Goal: Task Accomplishment & Management: Manage account settings

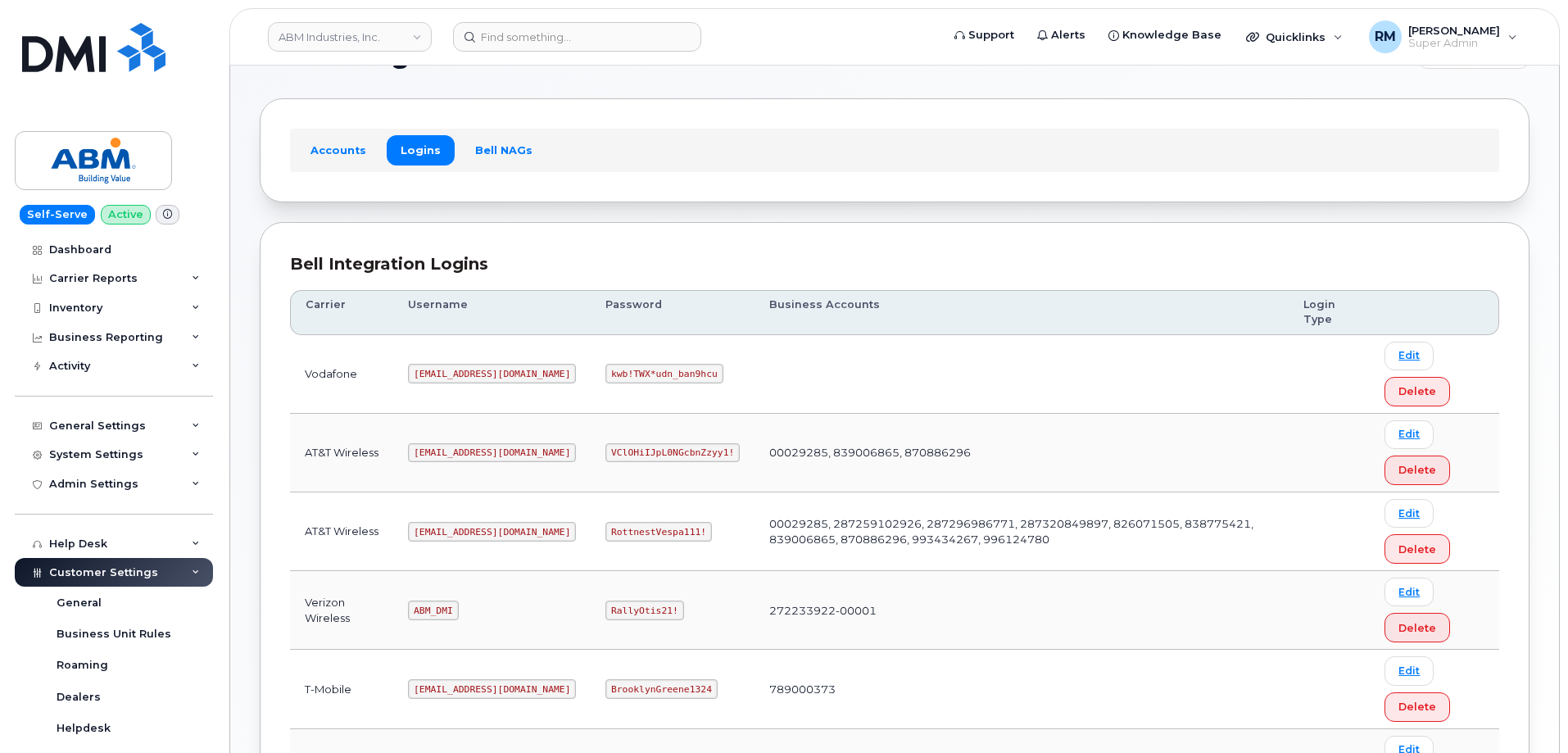
scroll to position [82, 0]
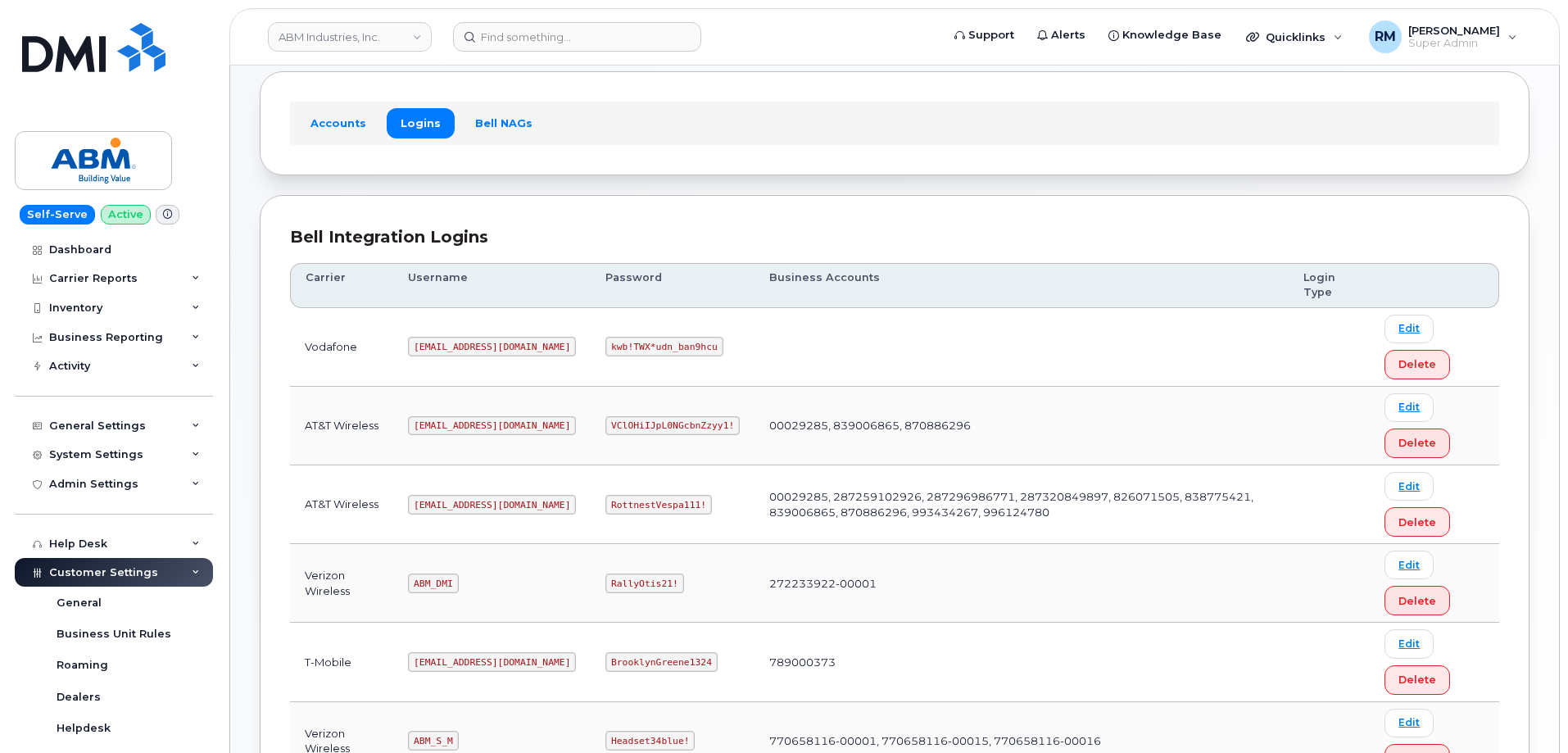
click at [605, 510] on code "RottnestVespa111!" at bounding box center [658, 505] width 107 height 20
copy code "RottnestVespa111"
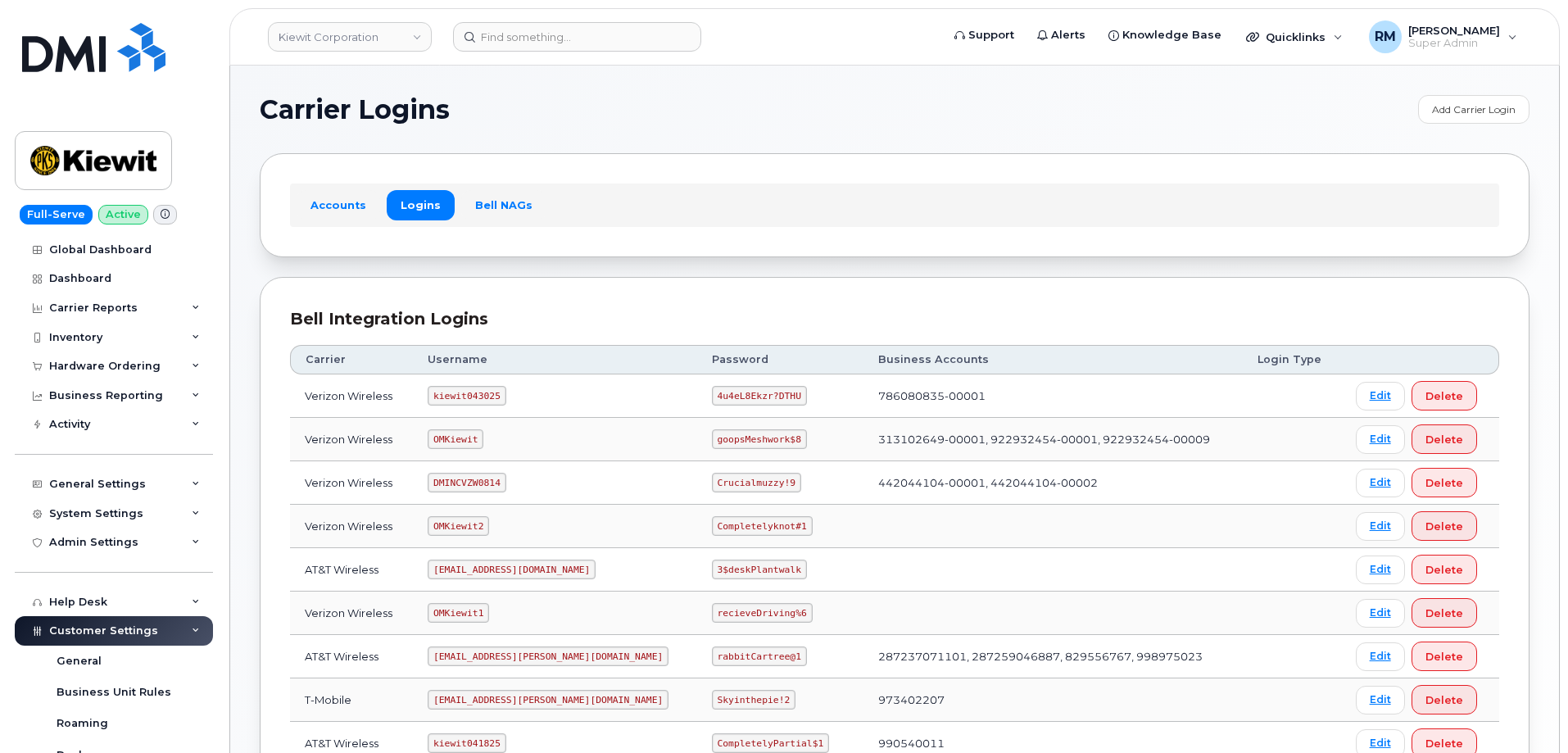
click at [458, 434] on code "OMKiewit" at bounding box center [456, 440] width 56 height 20
copy code "OMKiewit"
click at [1494, 39] on span "Super Admin" at bounding box center [1453, 43] width 92 height 13
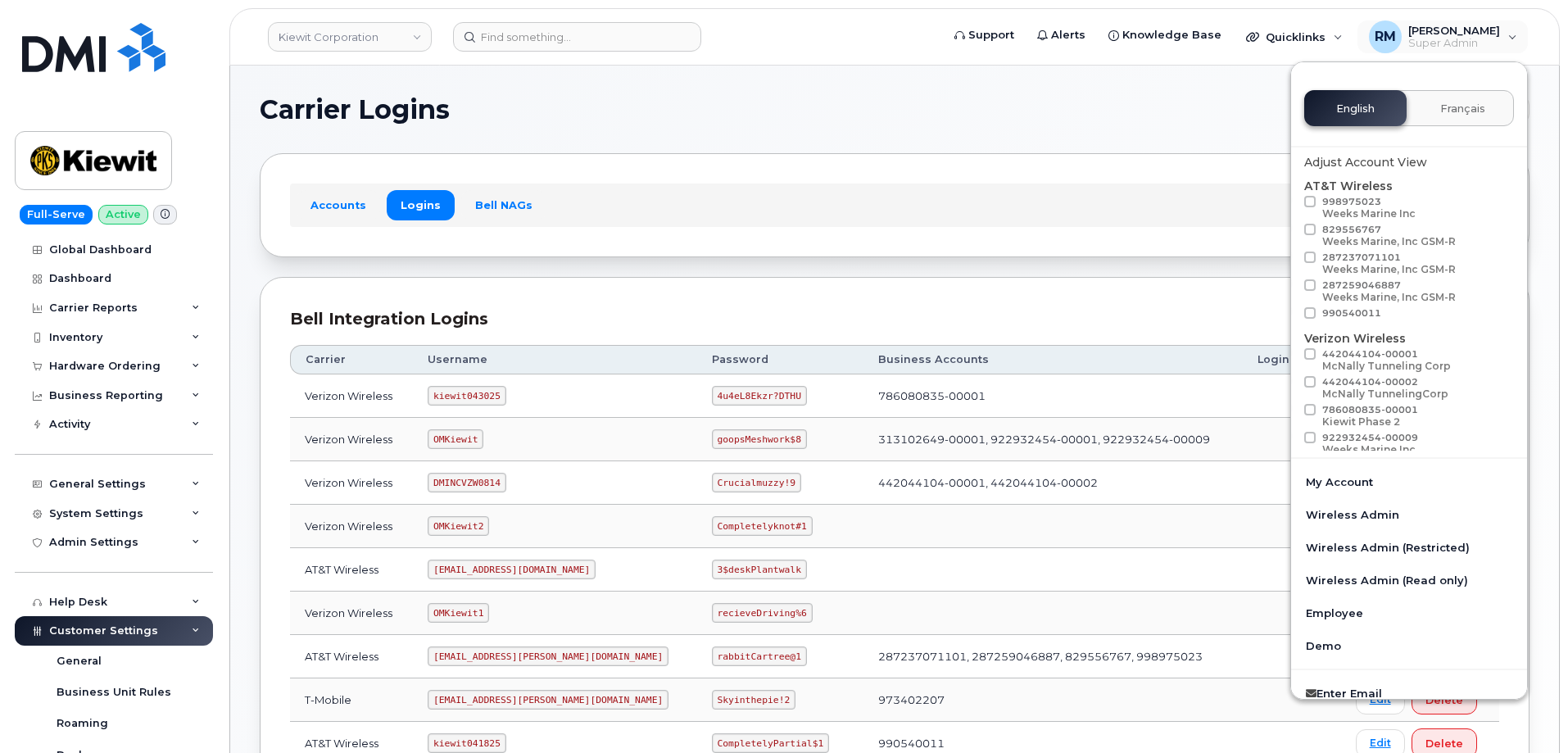
drag, startPoint x: 725, startPoint y: 166, endPoint x: 696, endPoint y: 153, distance: 31.8
click at [725, 167] on div "Accounts Logins Bell NAGs" at bounding box center [893, 205] width 1269 height 104
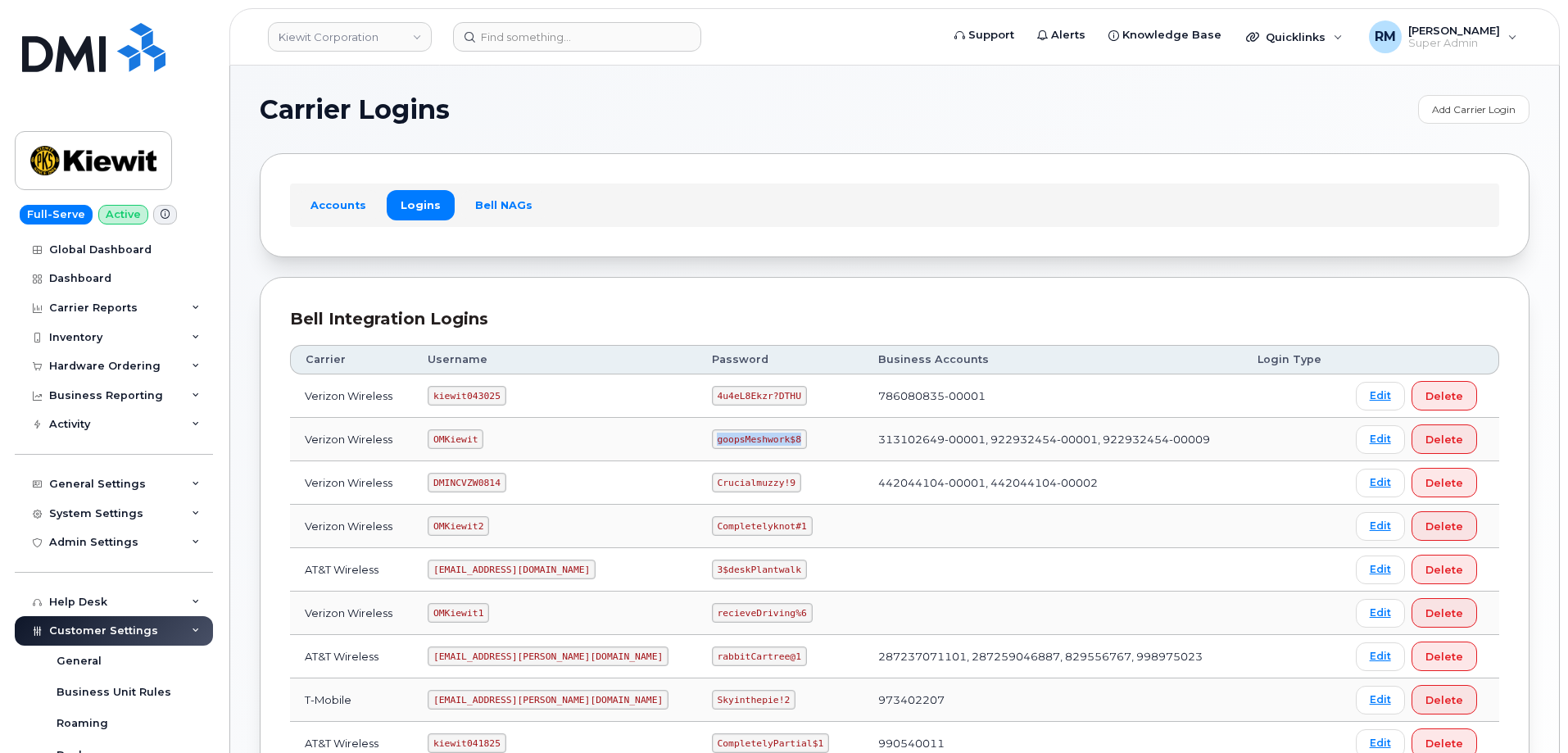
drag, startPoint x: 664, startPoint y: 442, endPoint x: 758, endPoint y: 442, distance: 94.0
click at [758, 442] on td "goopsMeshwork$8" at bounding box center [780, 440] width 166 height 44
copy code "goopsMeshwork$8"
click at [458, 437] on code "OMKiewit" at bounding box center [456, 440] width 56 height 20
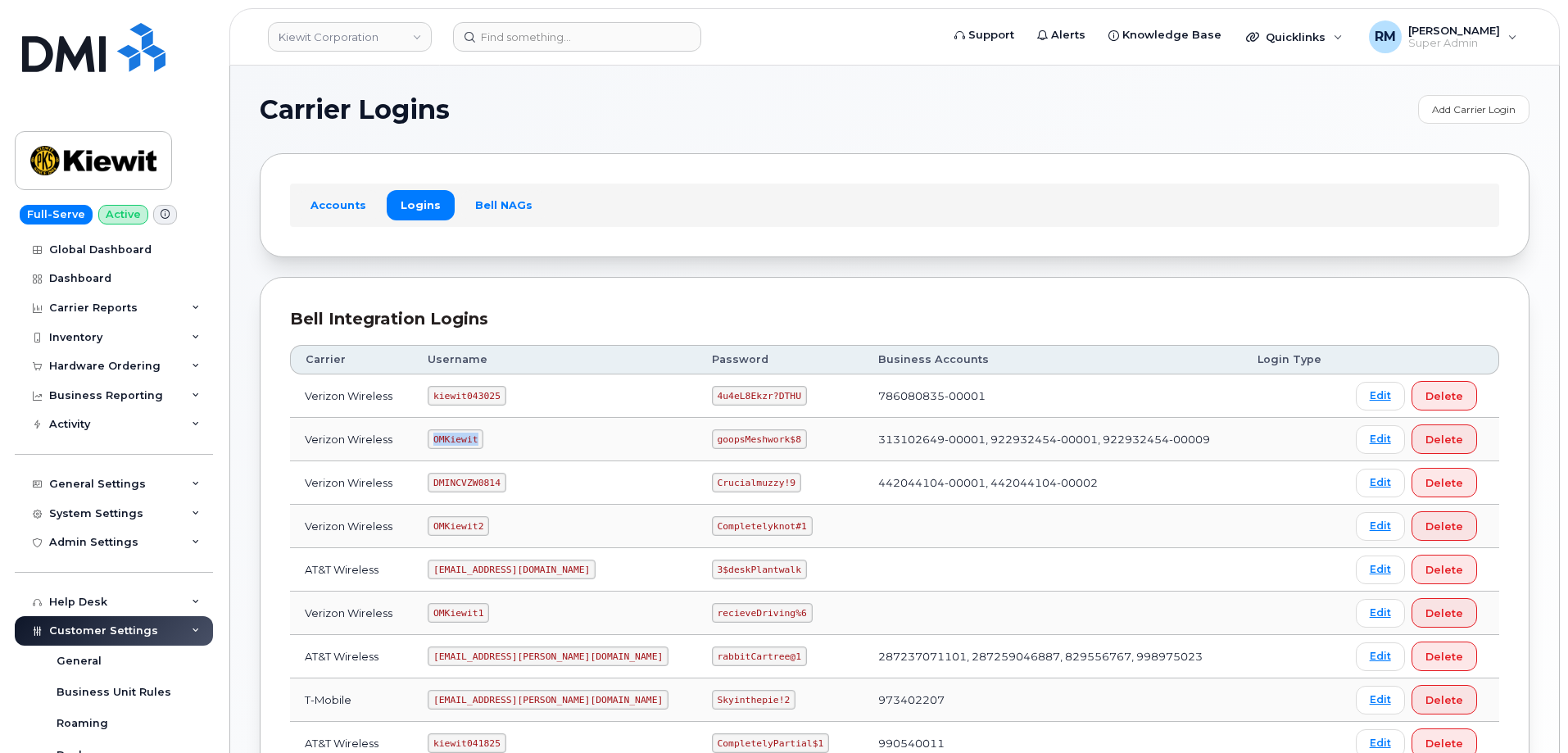
copy code "OMKiewit"
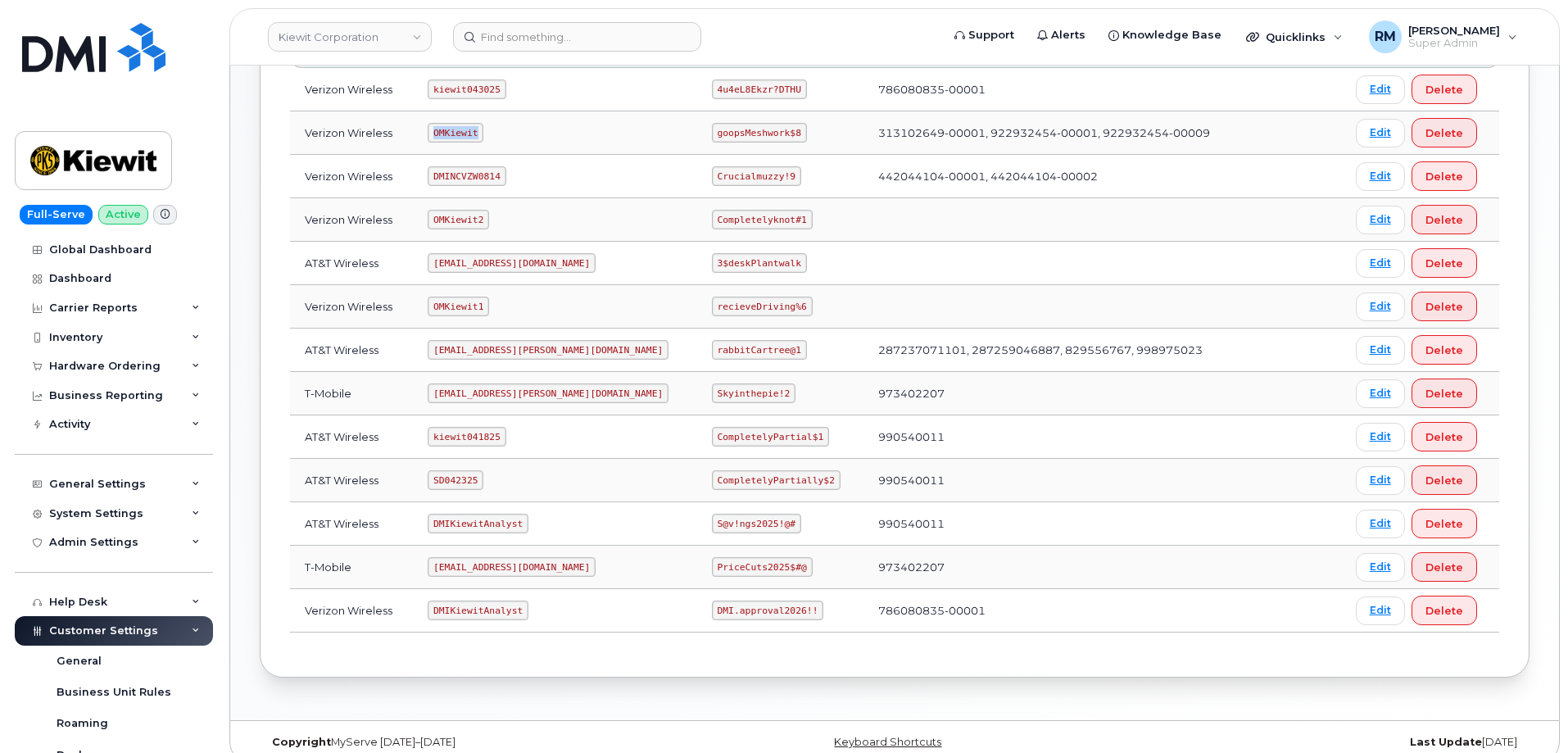
scroll to position [326, 0]
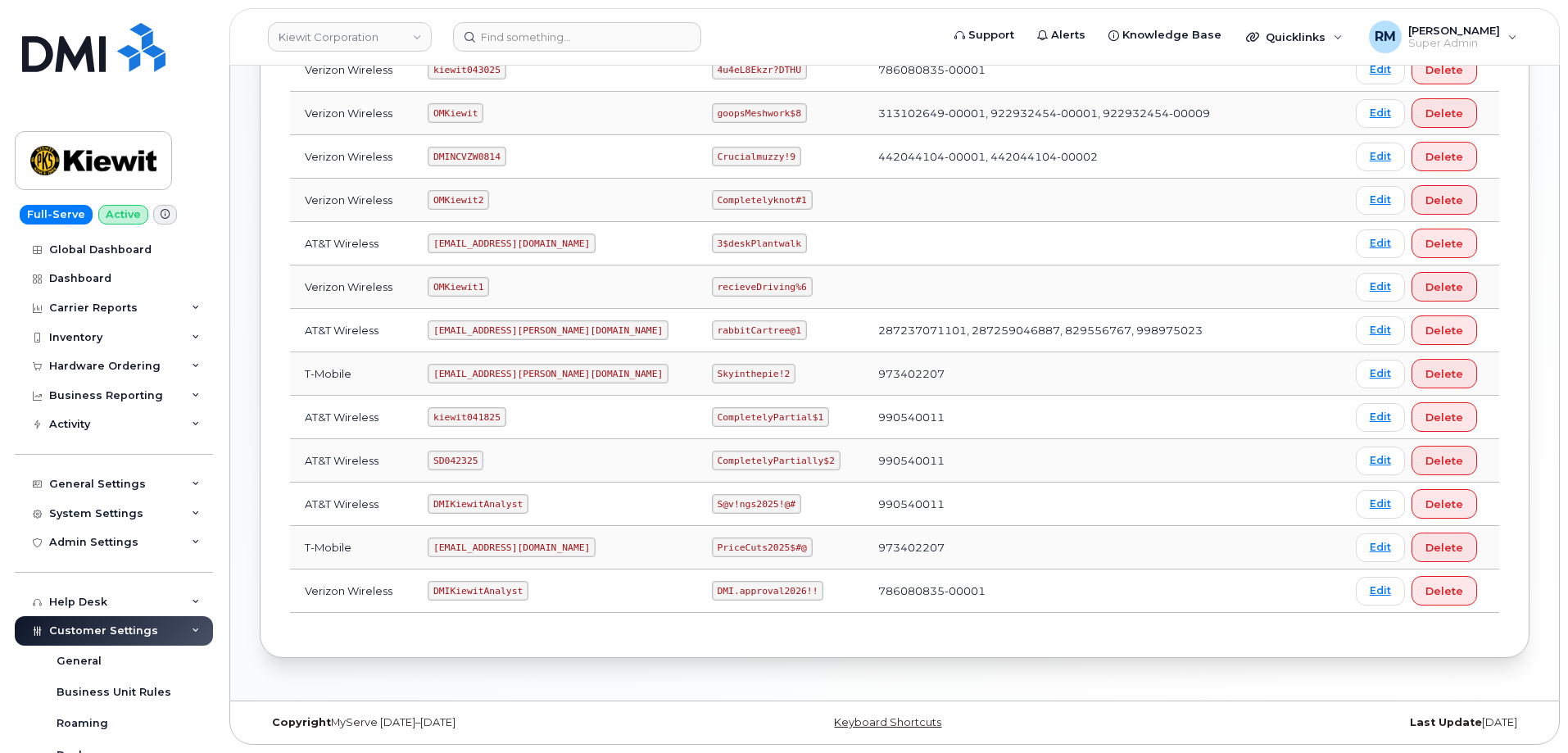
click at [454, 453] on code "SD042325" at bounding box center [456, 461] width 56 height 20
copy code "SD042325"
drag, startPoint x: 661, startPoint y: 462, endPoint x: 770, endPoint y: 461, distance: 109.0
click at [770, 461] on code "CompletelyPartially$2" at bounding box center [776, 461] width 129 height 20
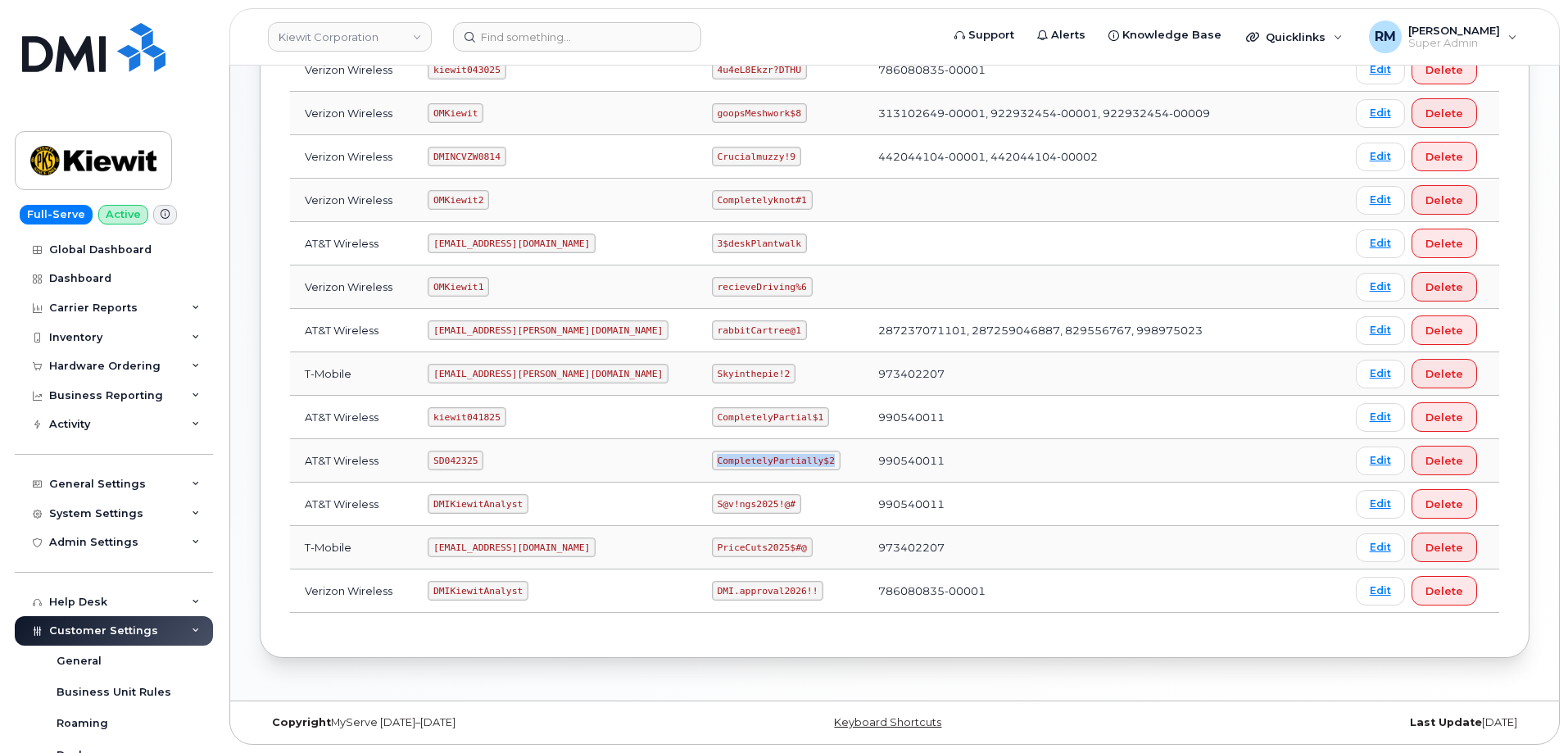
copy code "CompletelyPartially$2"
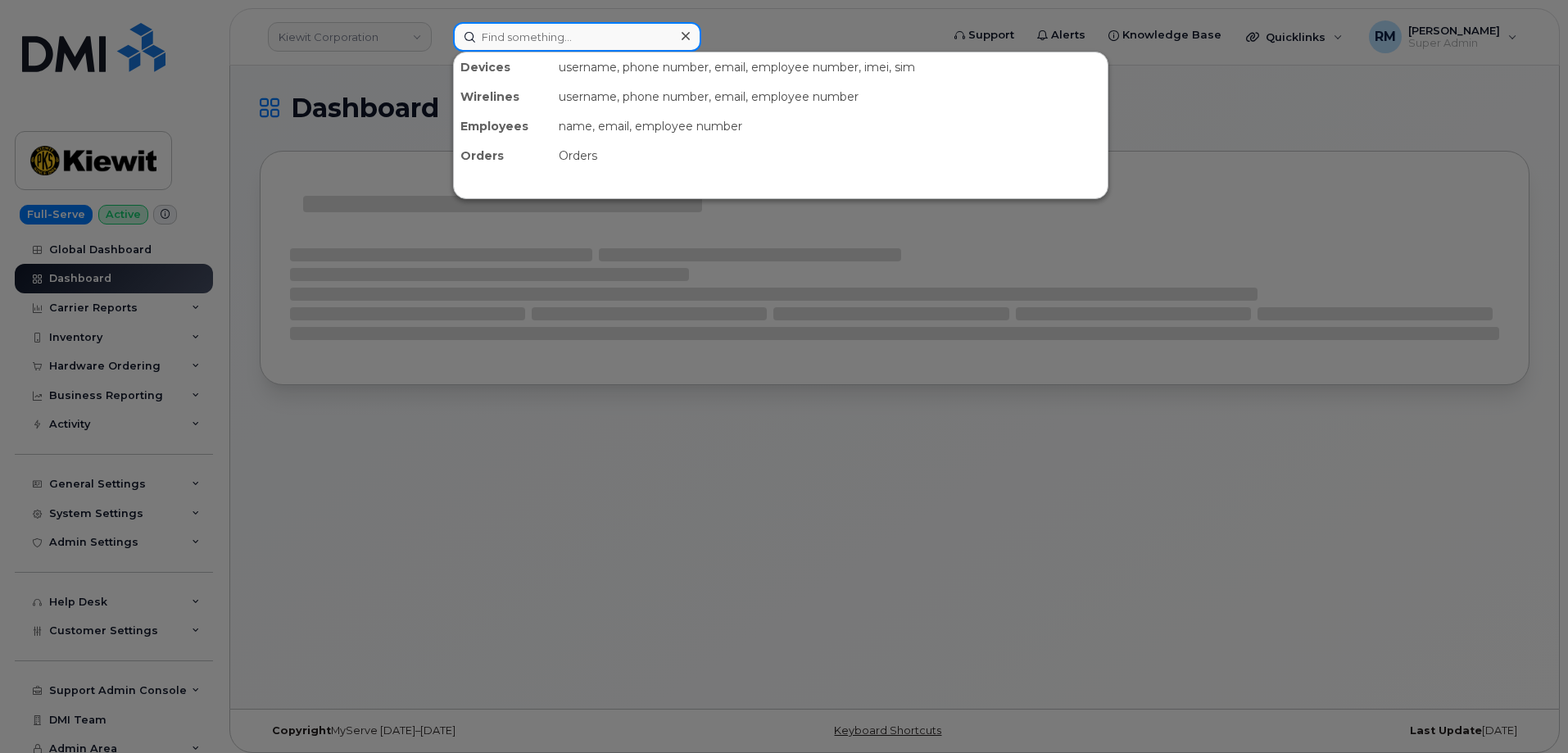
click at [589, 46] on input at bounding box center [576, 37] width 248 height 30
paste input "[PHONE_NUMBER]"
type input "[PHONE_NUMBER]"
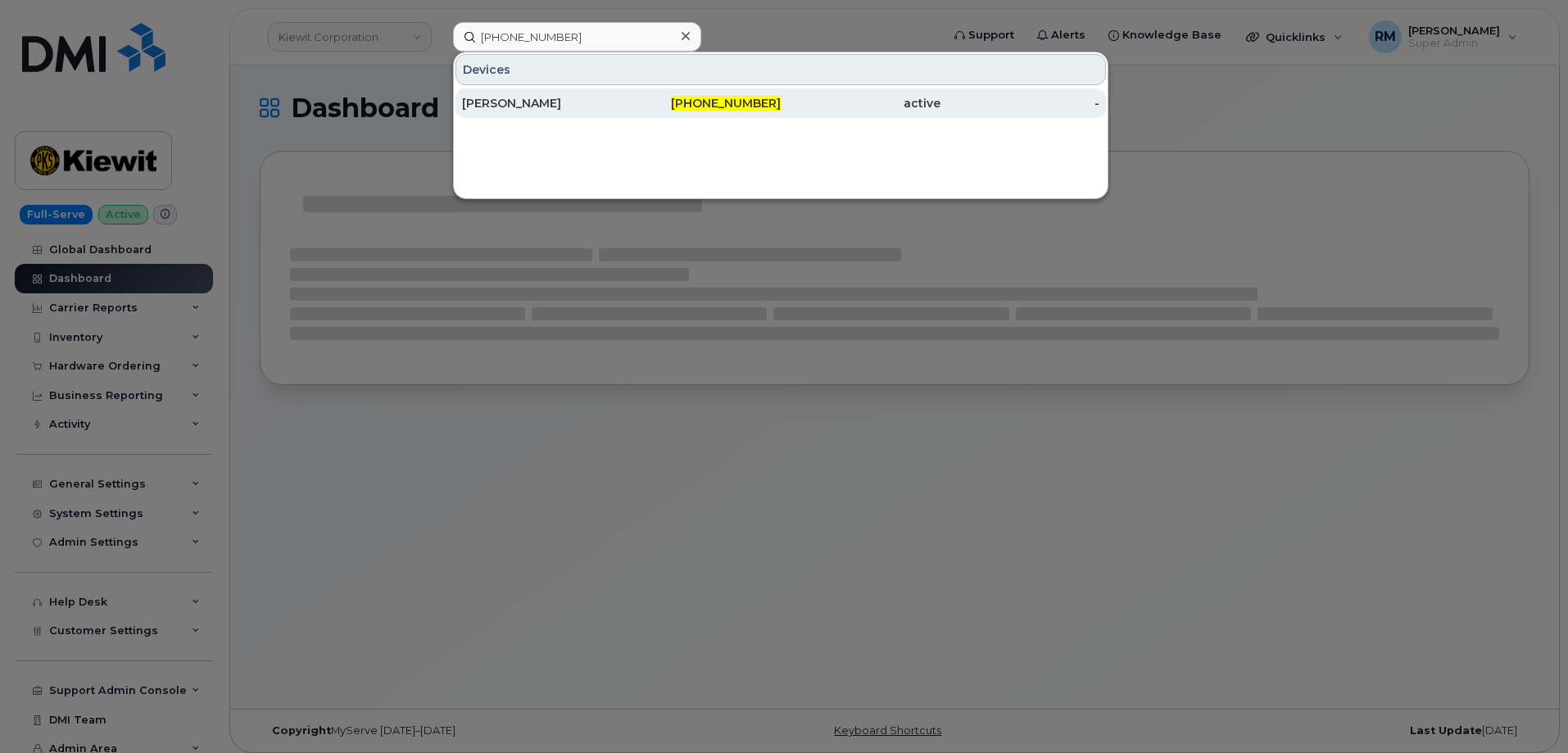
click at [494, 104] on div "[PERSON_NAME]" at bounding box center [541, 103] width 159 height 16
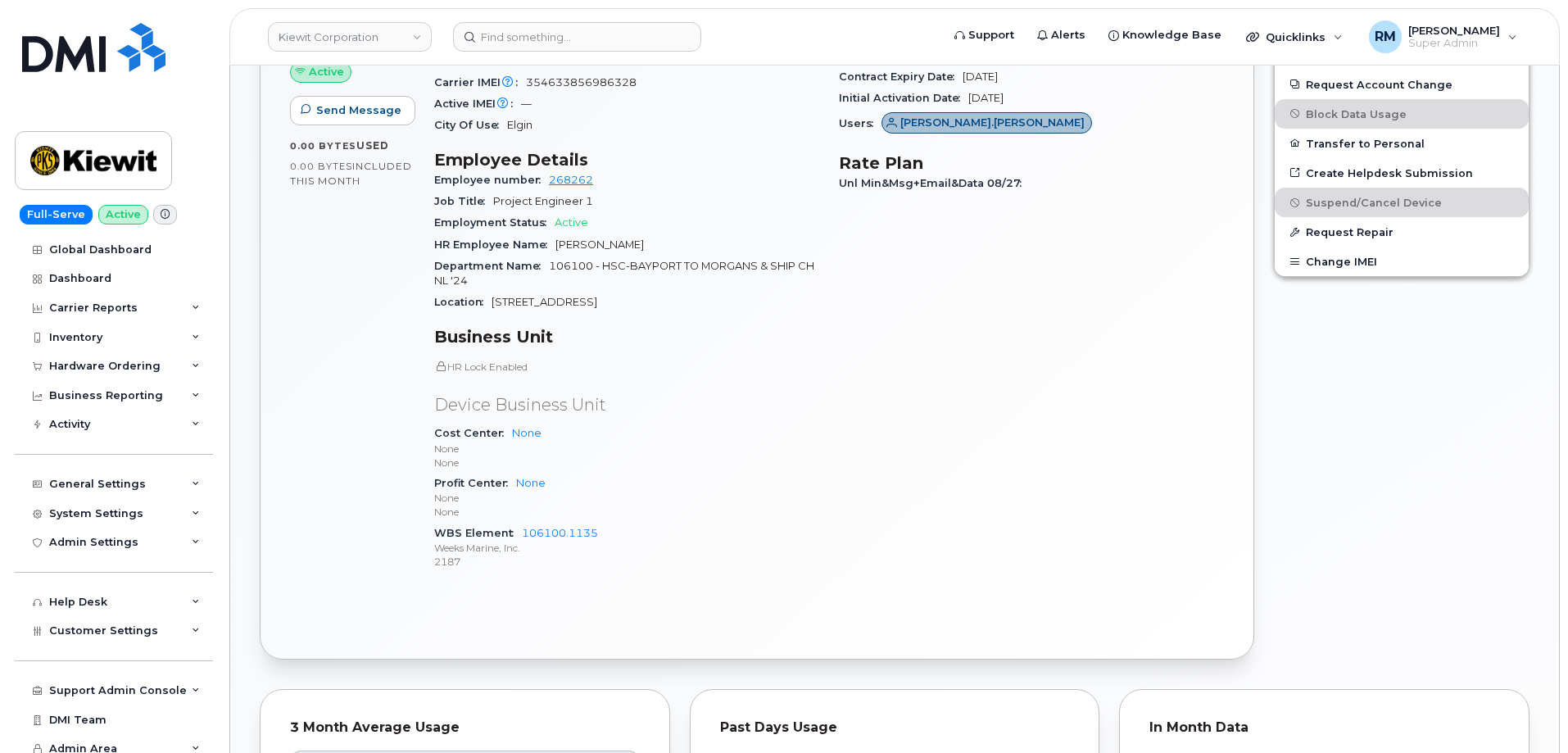
scroll to position [573, 0]
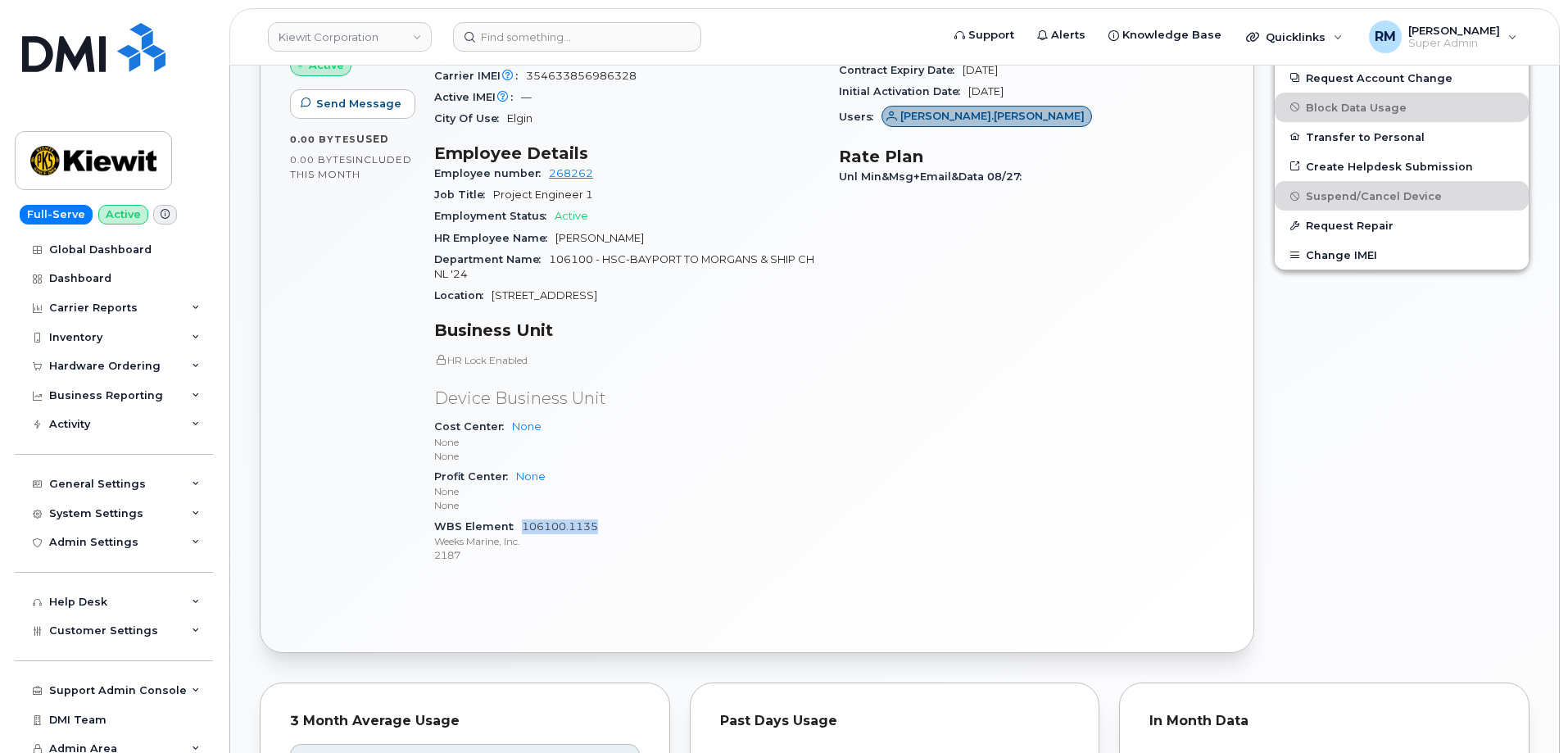
drag, startPoint x: 612, startPoint y: 526, endPoint x: 523, endPoint y: 529, distance: 89.1
click at [523, 529] on div "WBS Element 106100.1135 Weeks Marine, Inc. 2187" at bounding box center [626, 542] width 385 height 50
copy link "106100.1135"
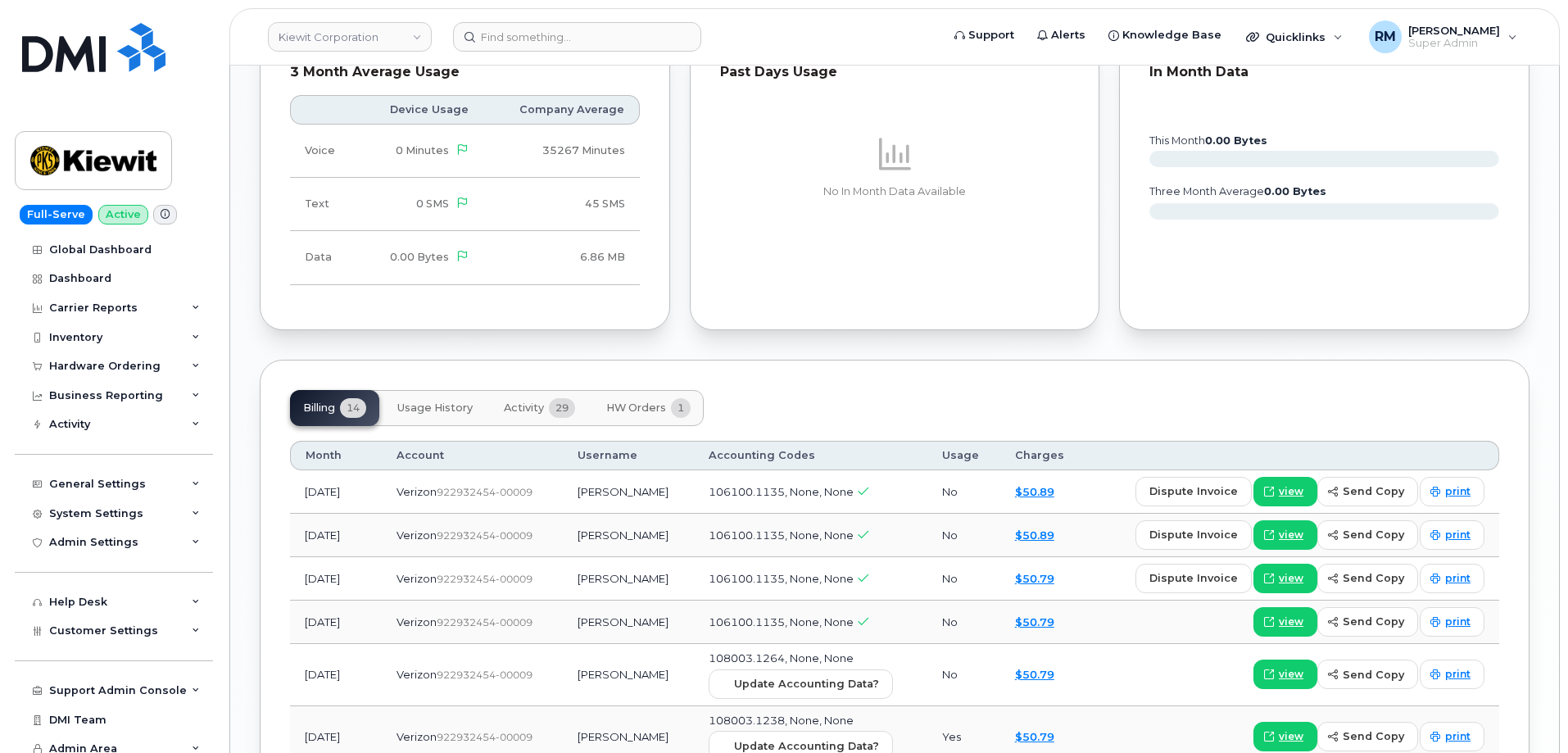
scroll to position [1229, 0]
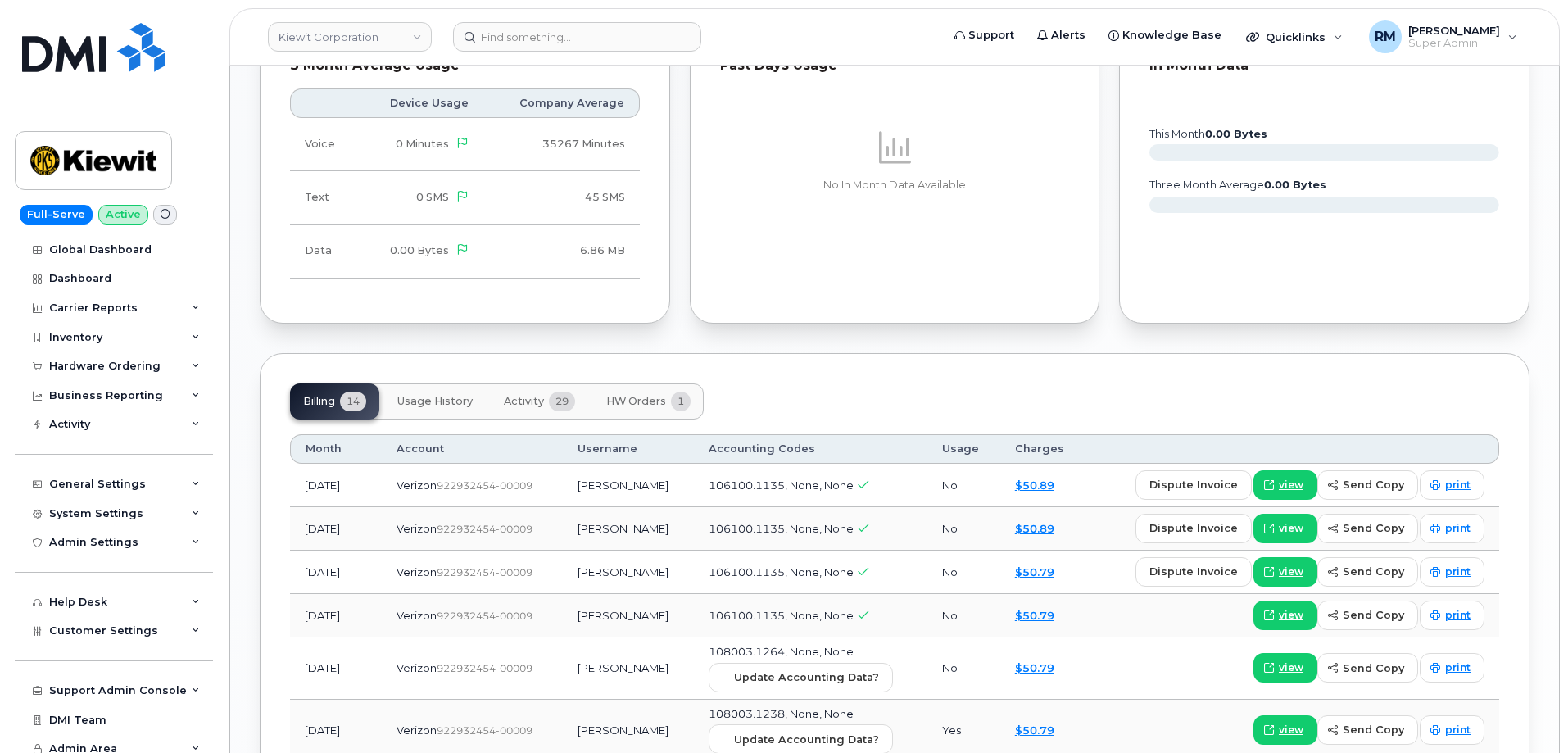
click at [525, 403] on span "Activity" at bounding box center [523, 401] width 40 height 13
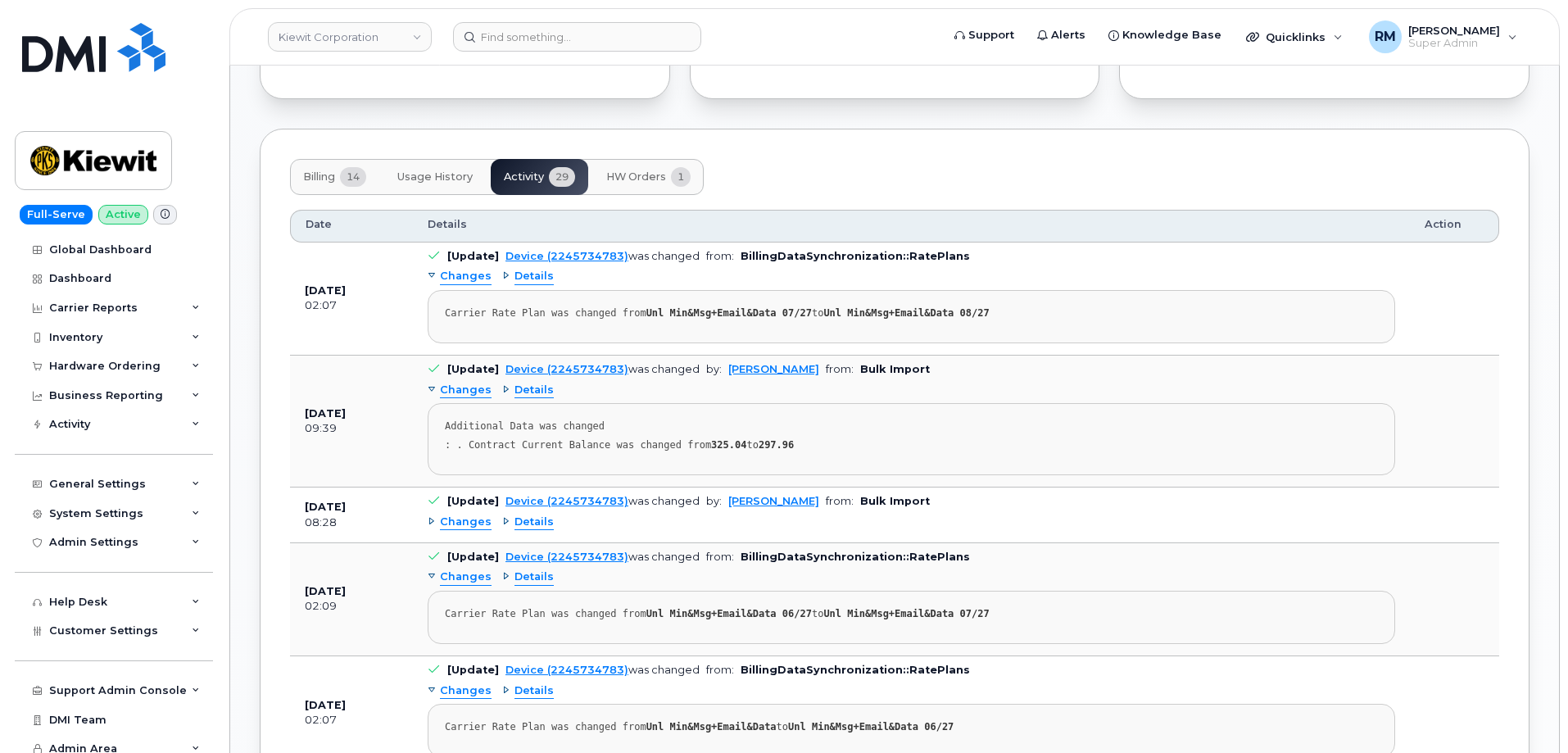
scroll to position [1475, 0]
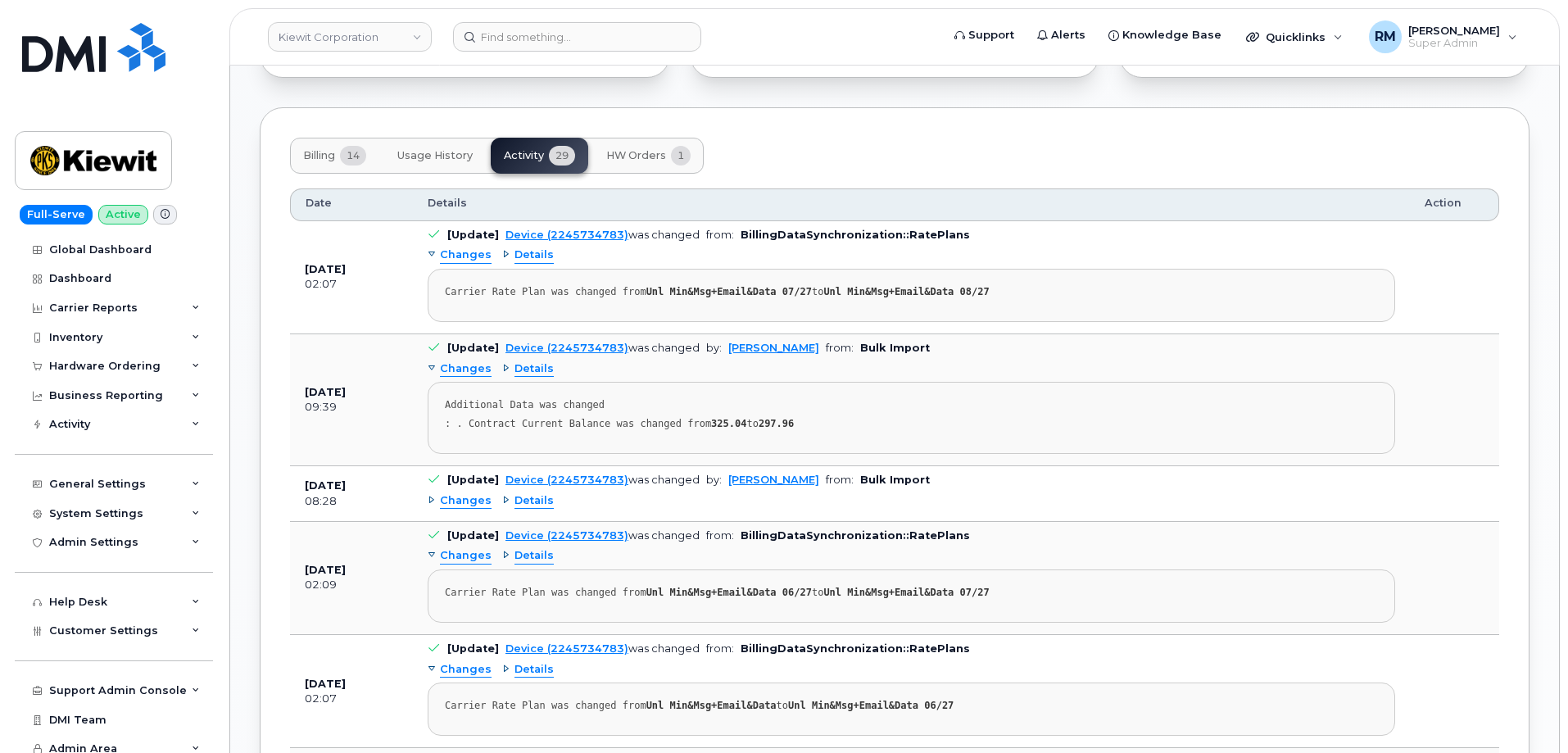
click at [462, 503] on span "Changes" at bounding box center [466, 502] width 52 height 16
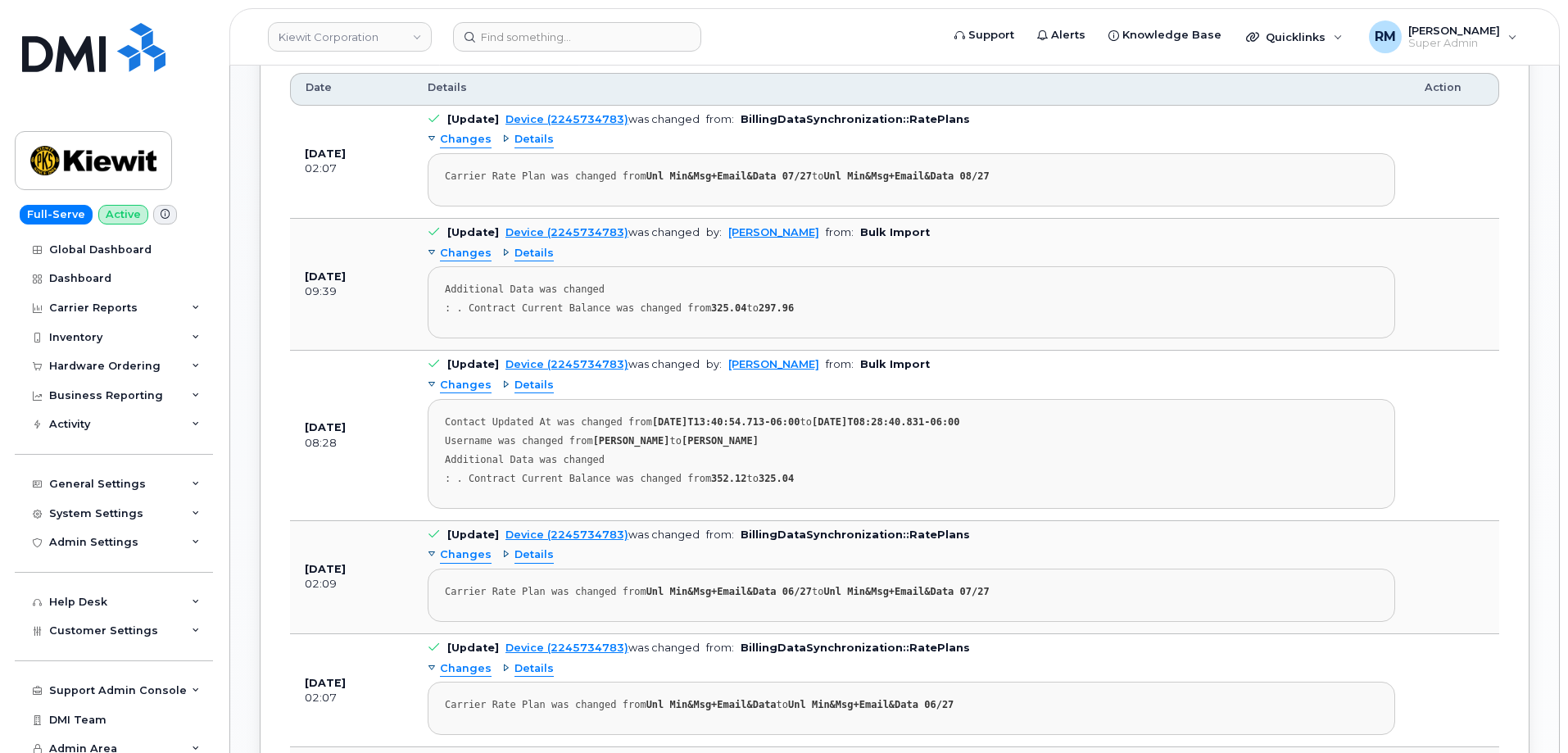
scroll to position [1639, 0]
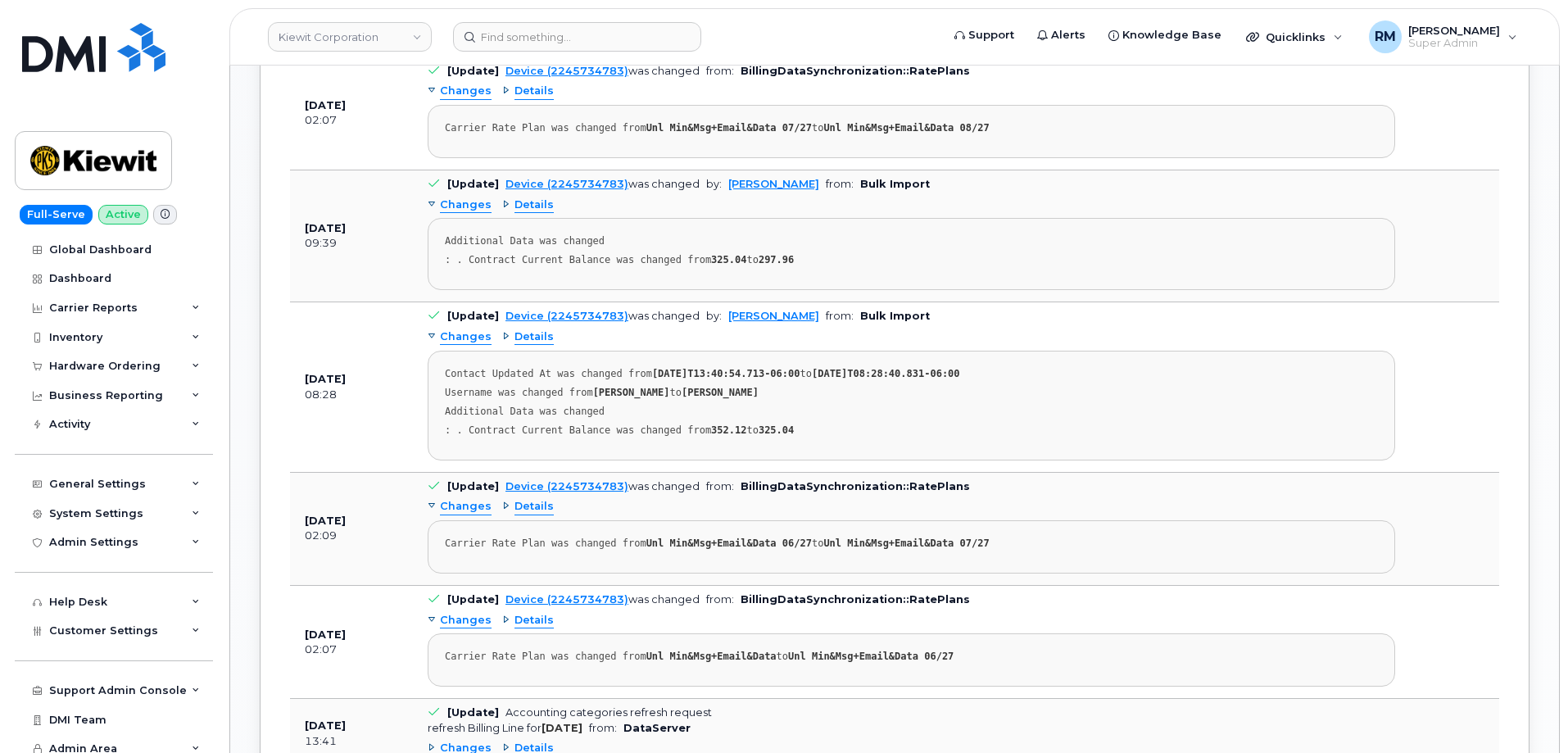
click at [463, 505] on span "Changes" at bounding box center [466, 507] width 52 height 16
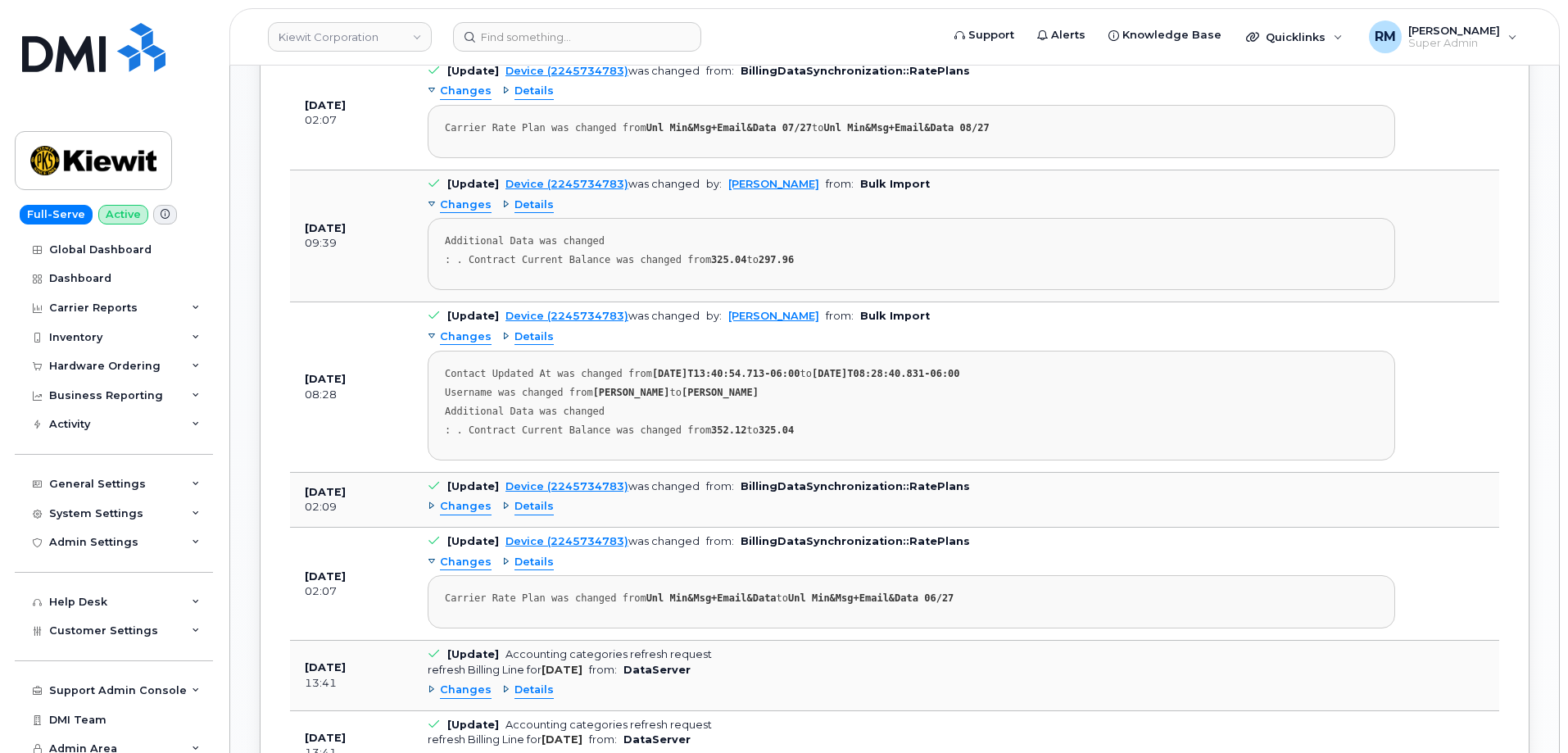
click at [470, 505] on span "Changes" at bounding box center [466, 507] width 52 height 16
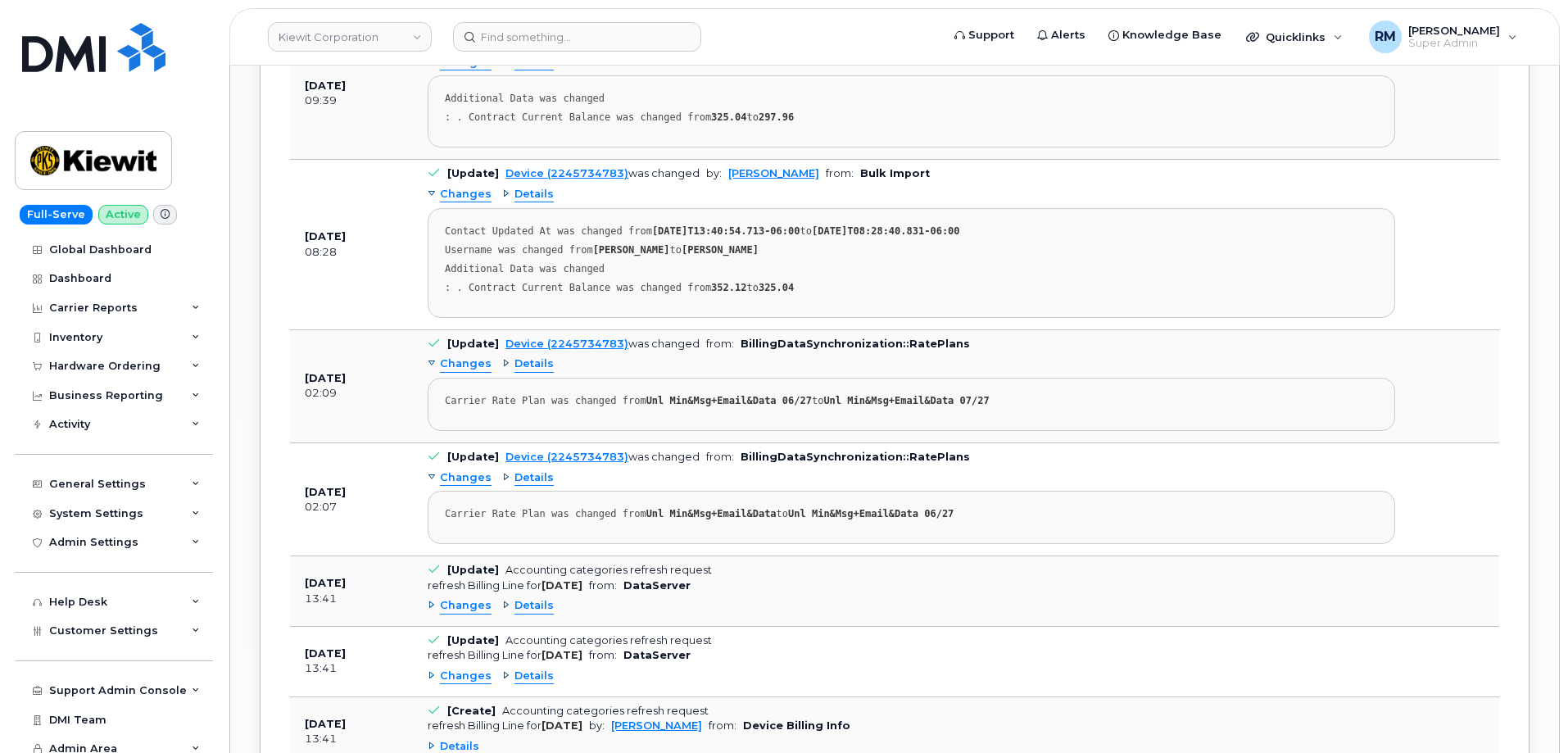
scroll to position [1802, 0]
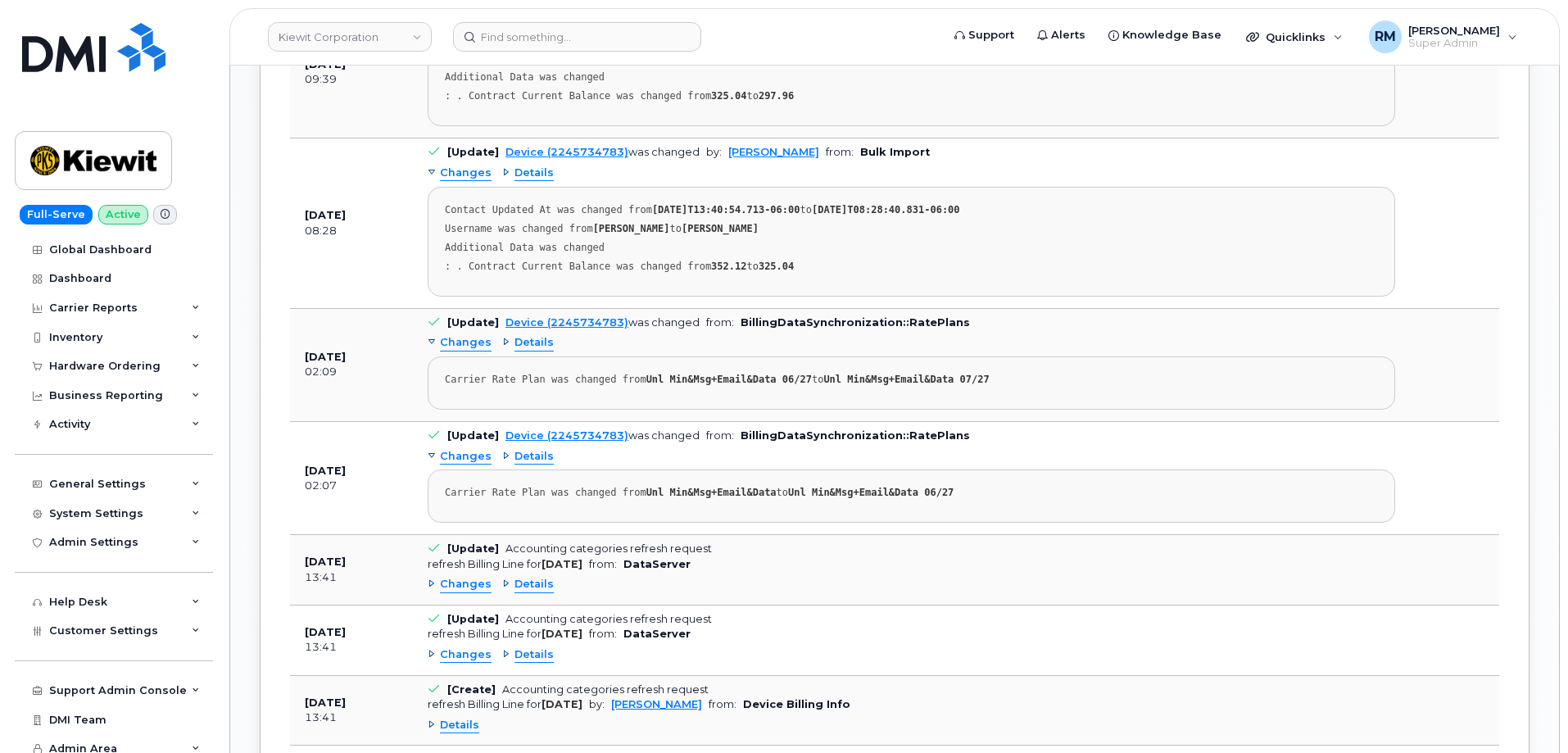
click at [464, 458] on span "Changes" at bounding box center [466, 457] width 52 height 16
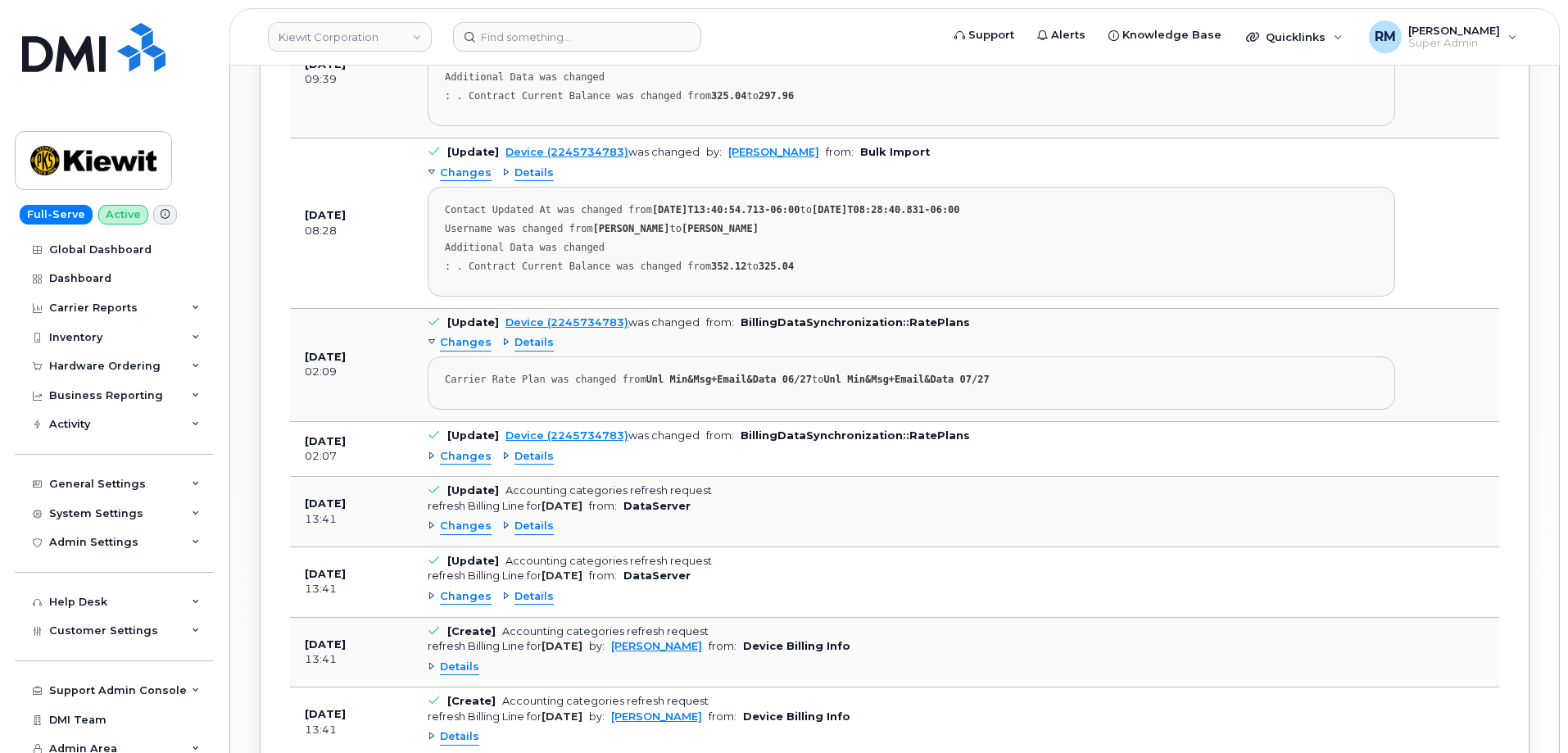
click at [527, 457] on span "Details" at bounding box center [533, 457] width 39 height 16
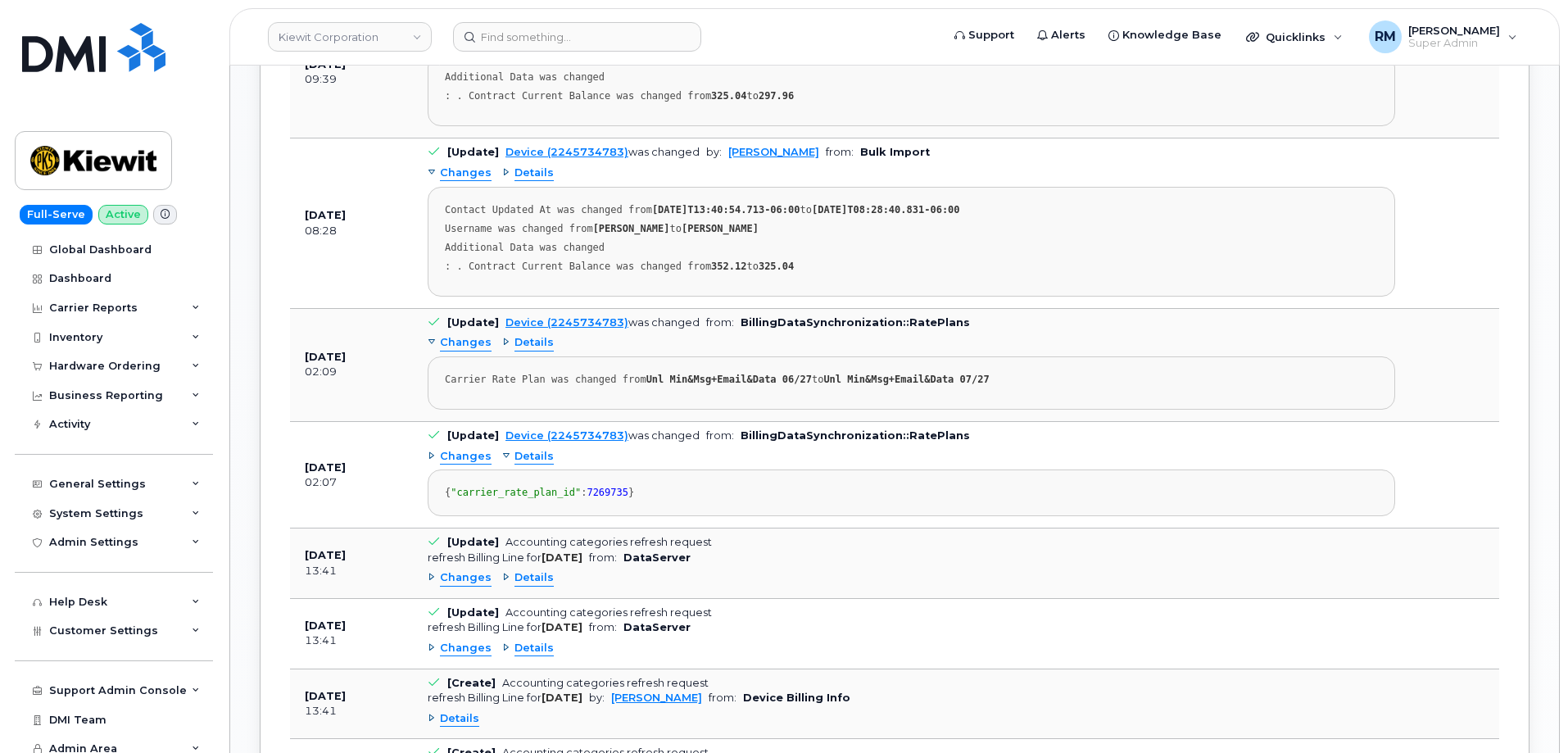
click at [526, 585] on span "Details" at bounding box center [533, 578] width 39 height 16
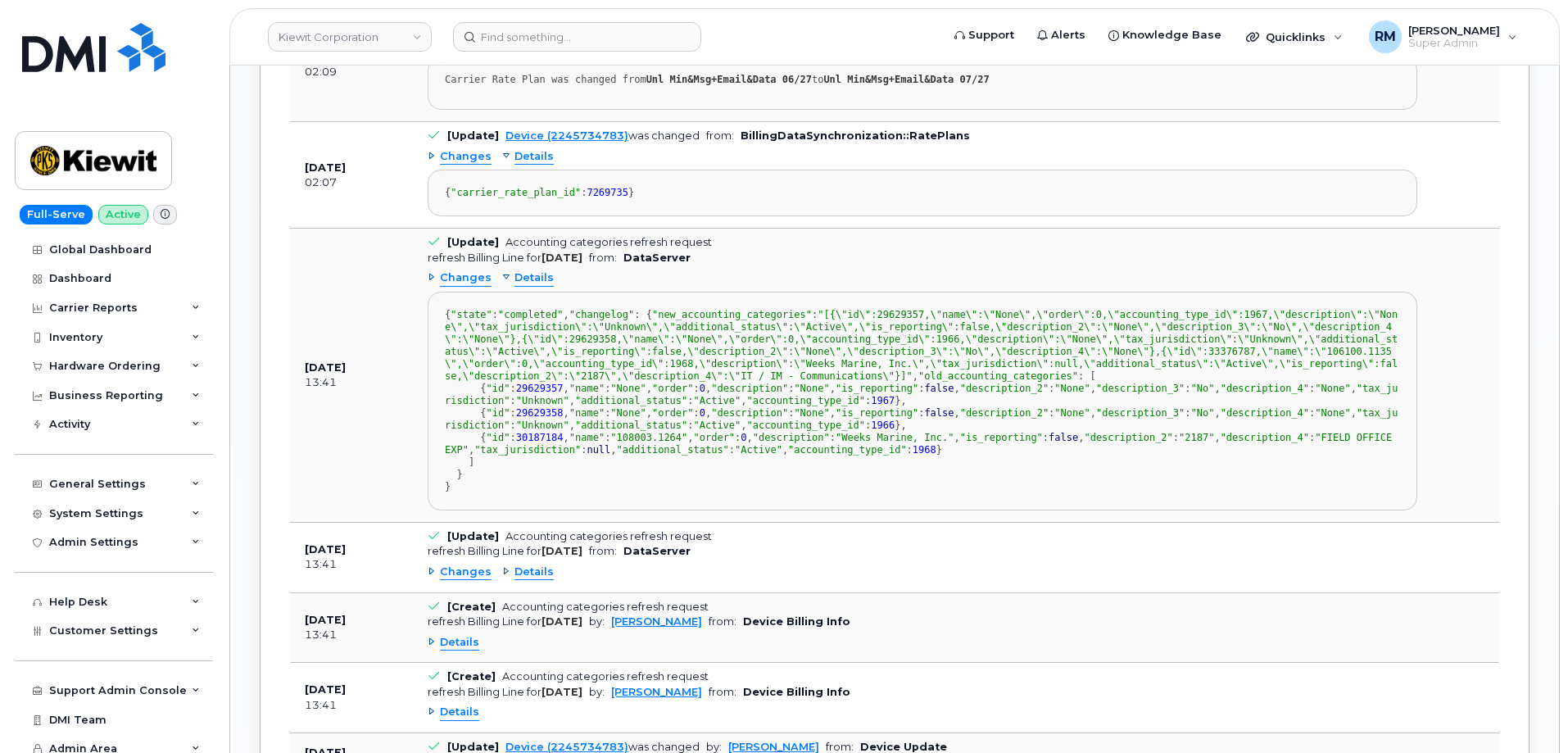
scroll to position [2130, 0]
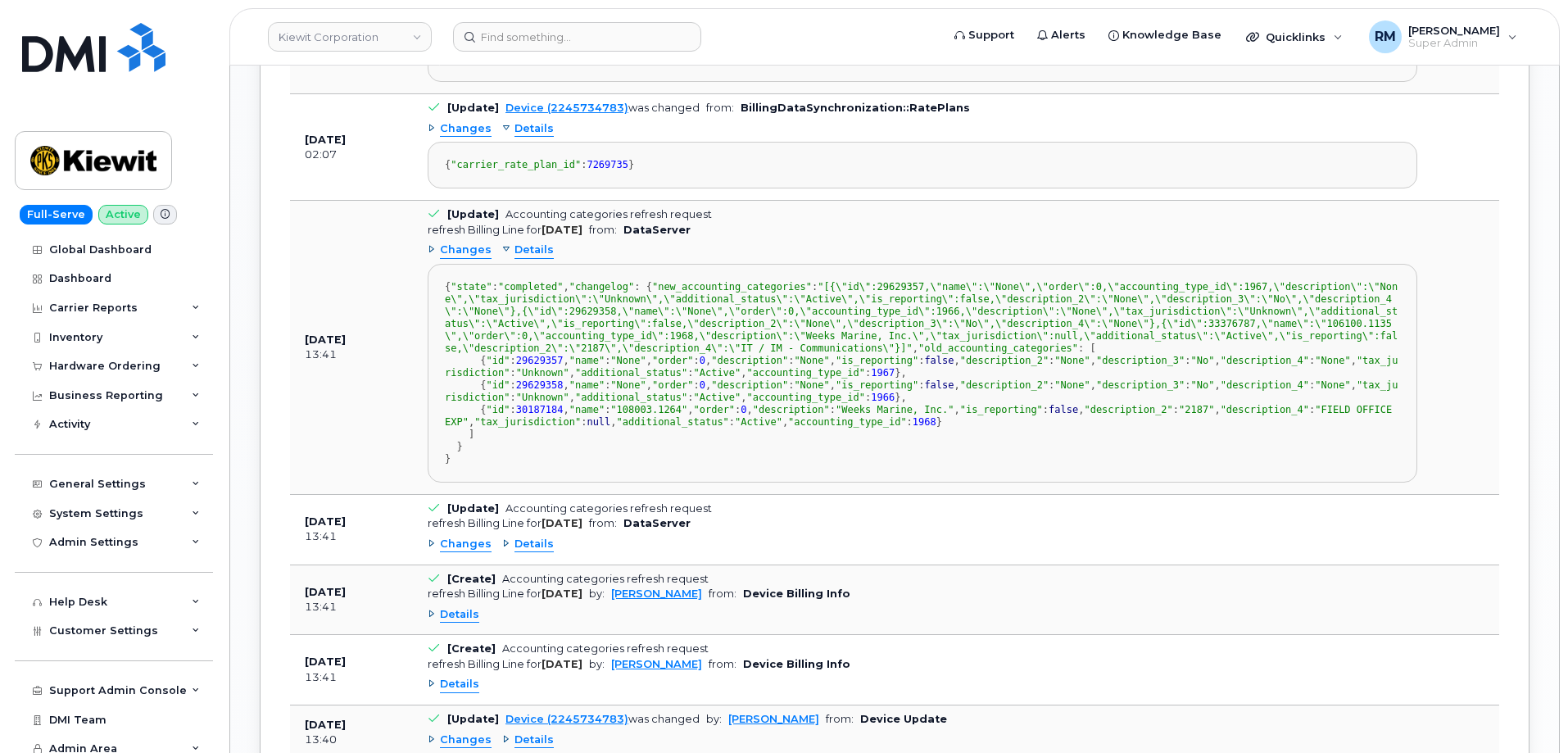
click at [451, 258] on span "Changes" at bounding box center [466, 250] width 52 height 16
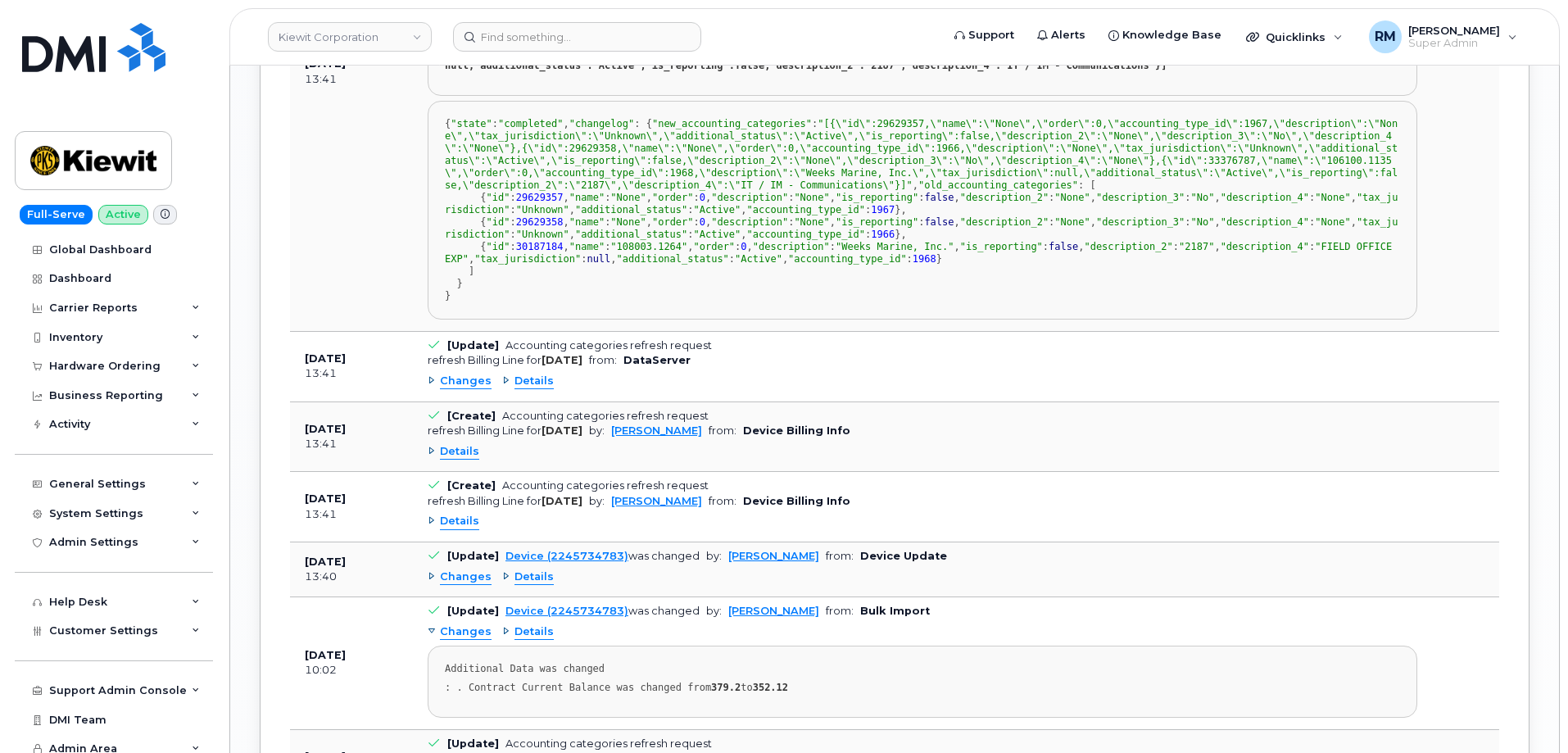
scroll to position [2622, 0]
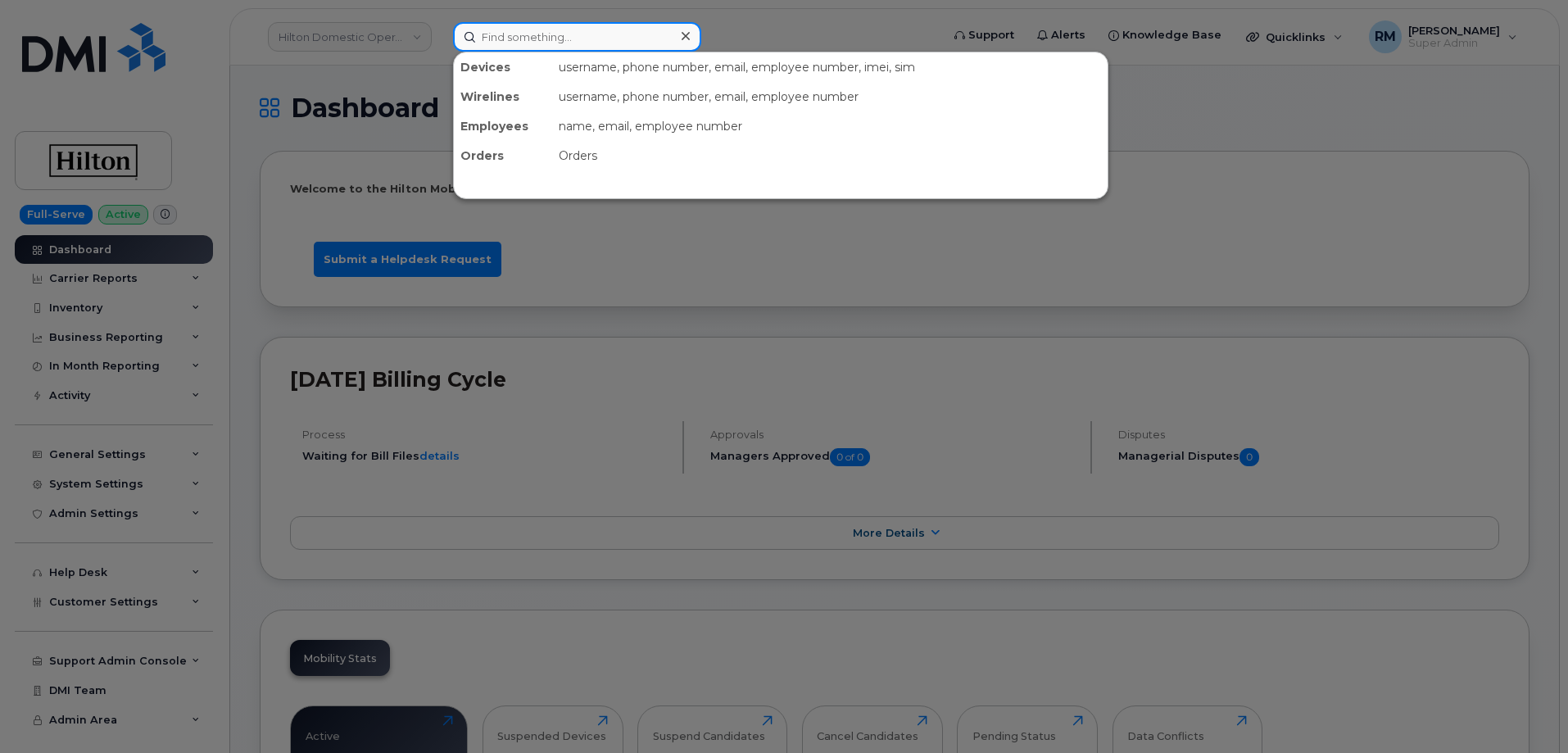
click at [582, 33] on input at bounding box center [576, 37] width 248 height 30
paste input "956-572-2038"
type input "956-572-2038"
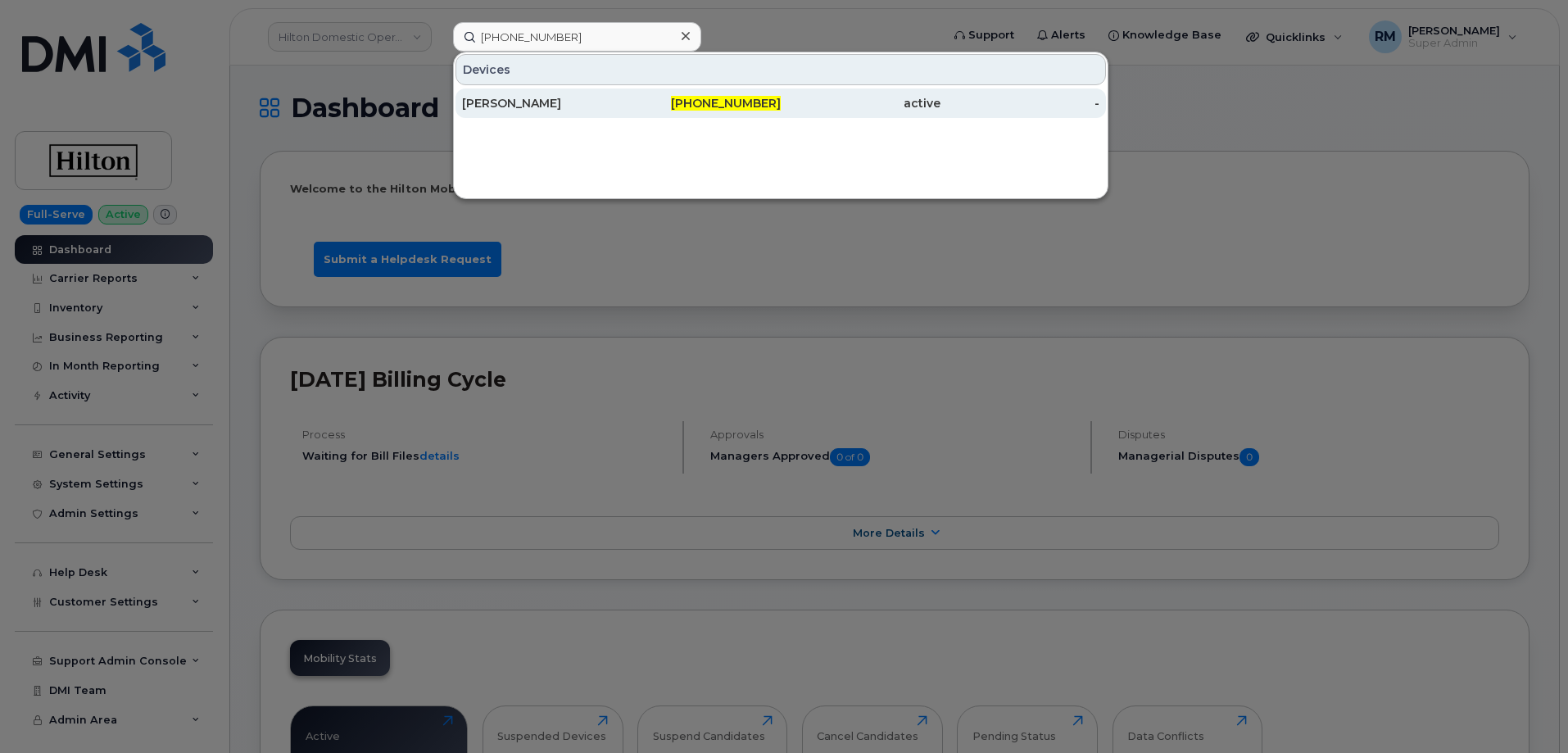
click at [579, 110] on div "KRYSTAL MONTGOMERY" at bounding box center [541, 103] width 159 height 16
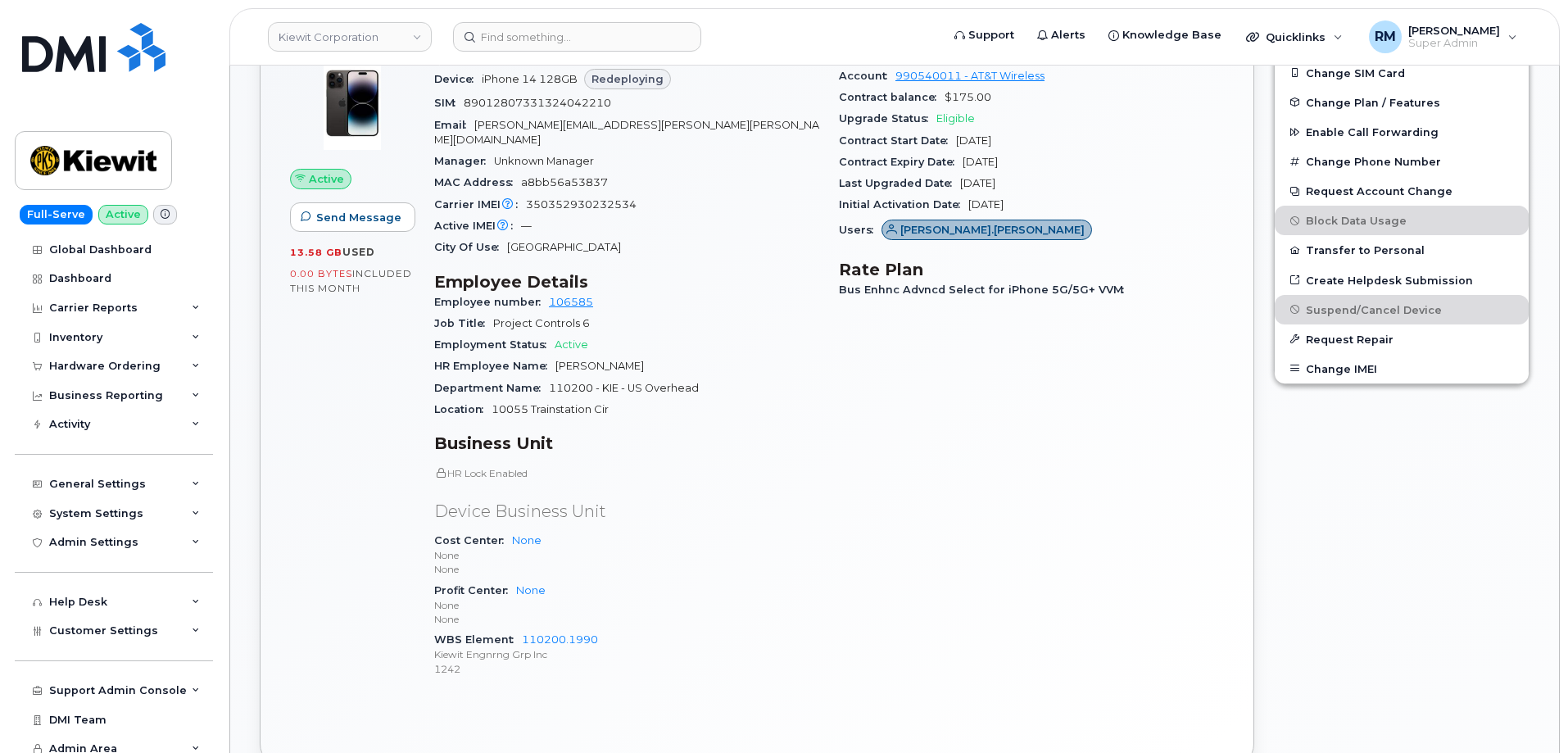
scroll to position [410, 0]
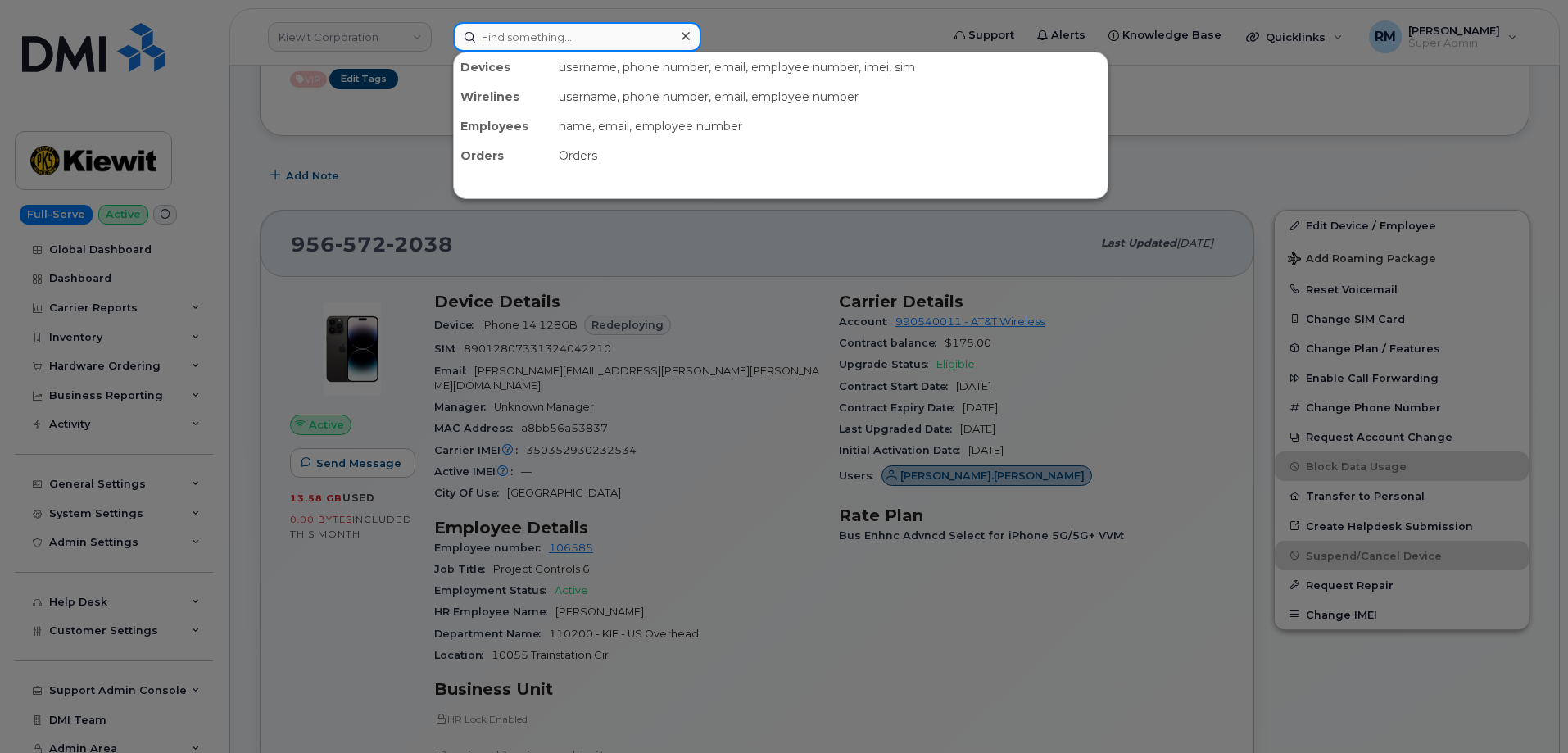
click at [500, 27] on input at bounding box center [576, 37] width 248 height 30
paste input "4802500971"
type input "4802500971"
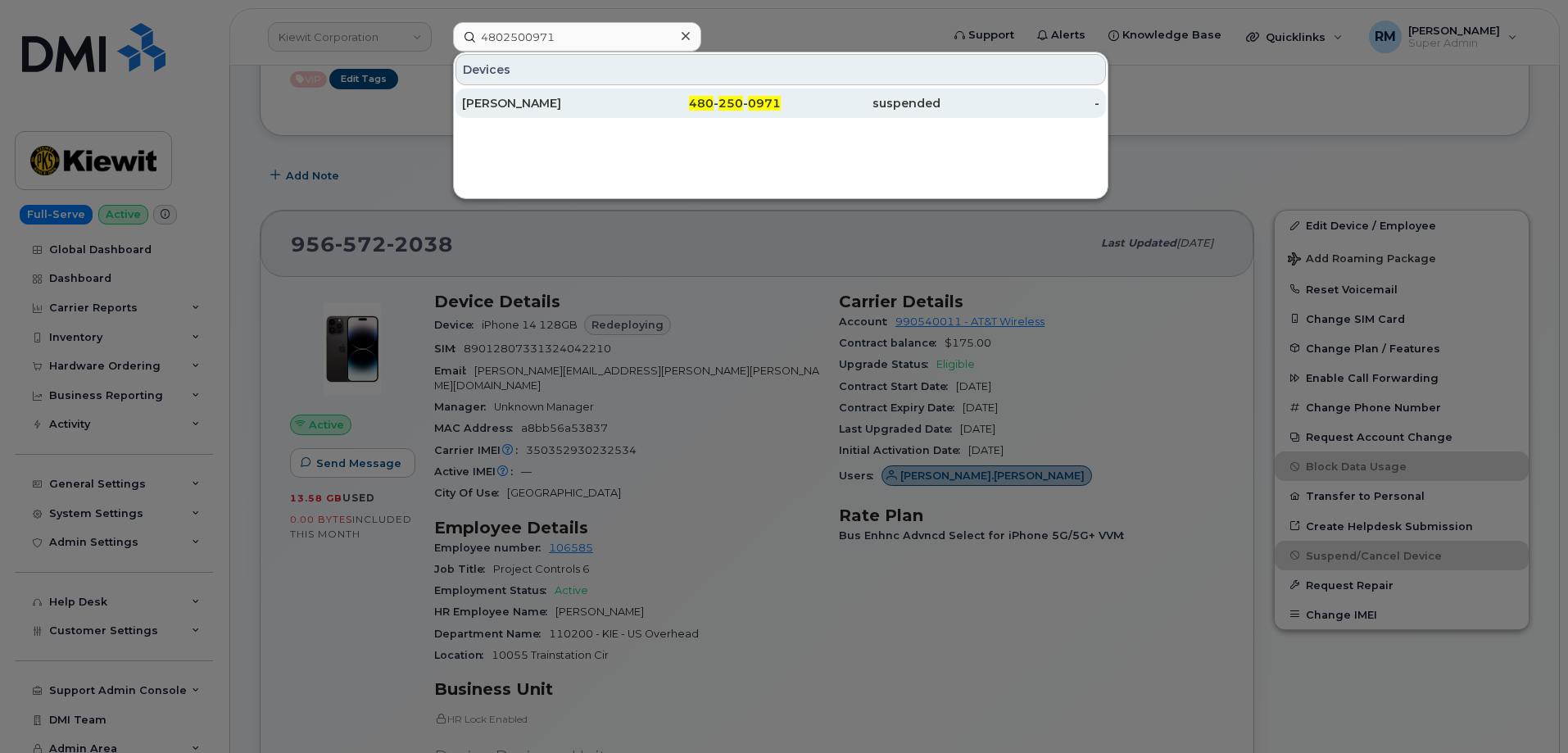
click at [519, 112] on div "[PERSON_NAME]" at bounding box center [541, 104] width 159 height 30
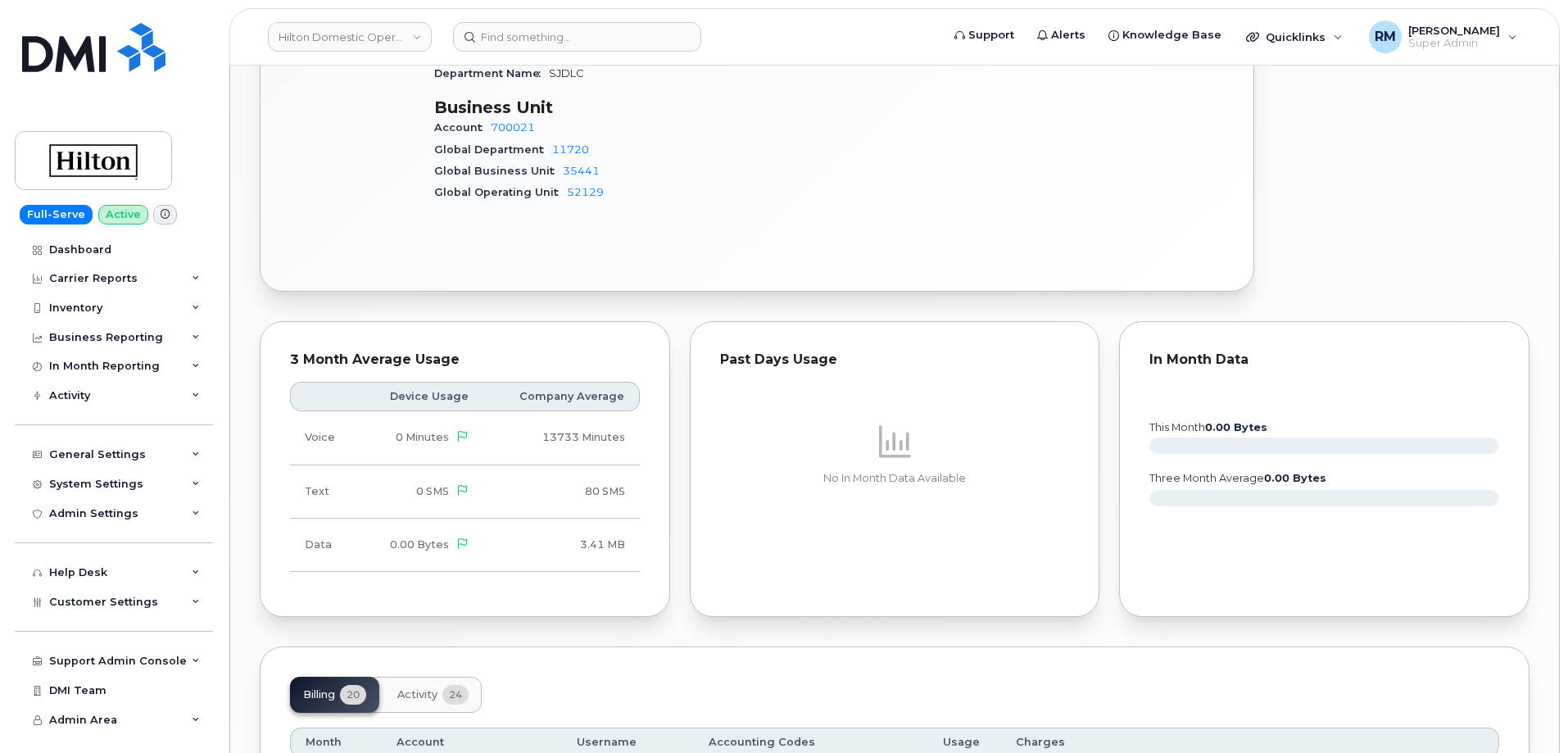
scroll to position [983, 0]
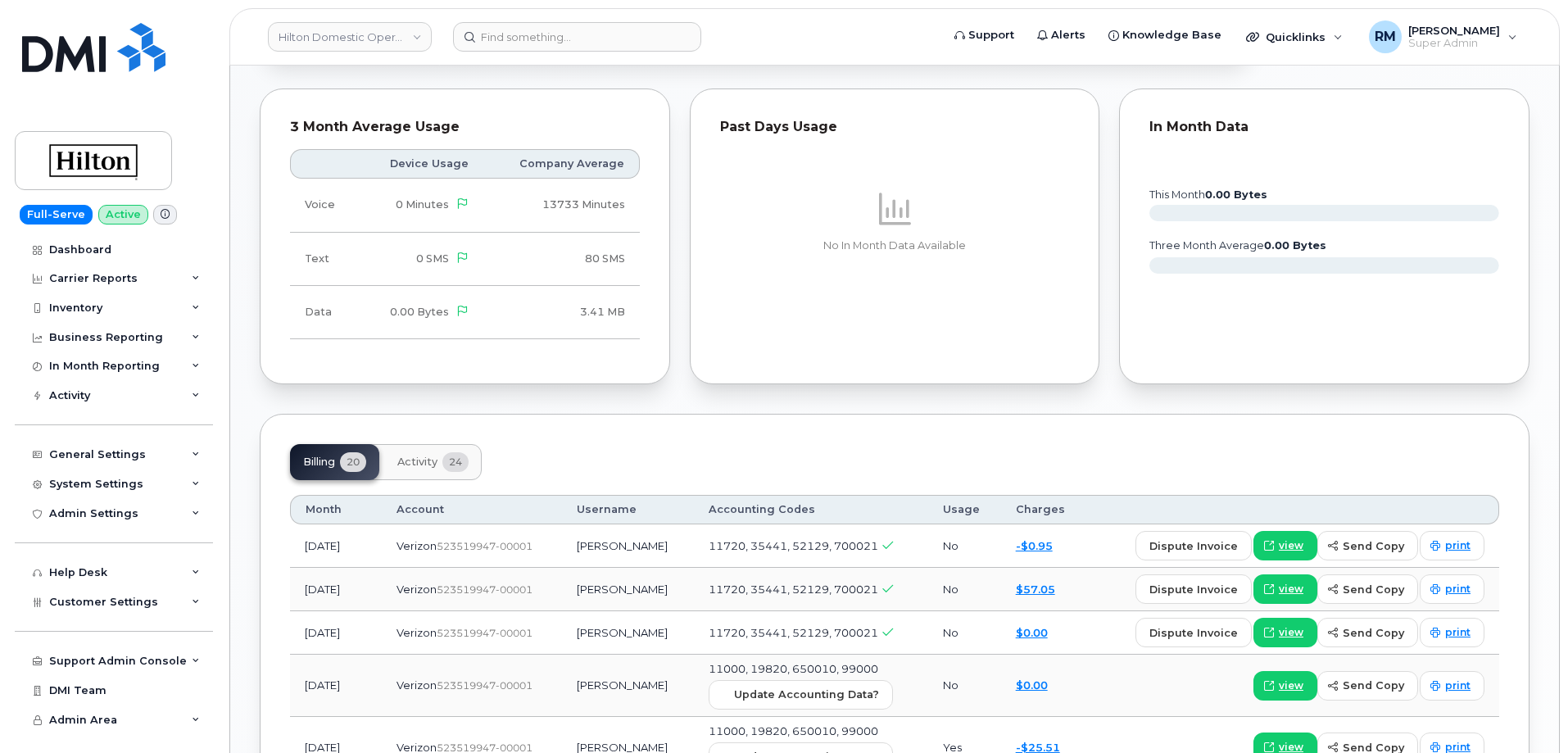
click at [430, 454] on button "Activity 24" at bounding box center [433, 462] width 98 height 36
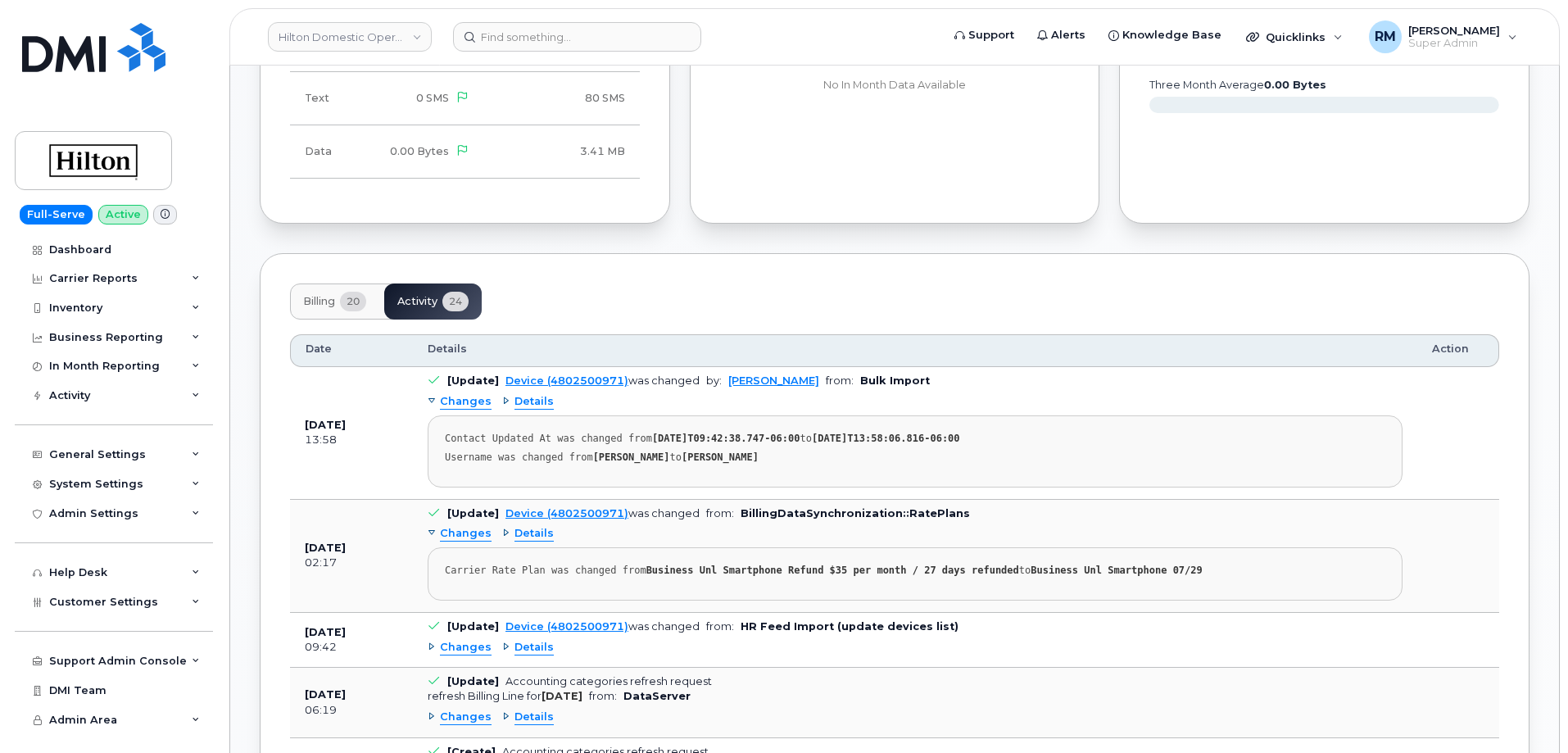
scroll to position [1147, 0]
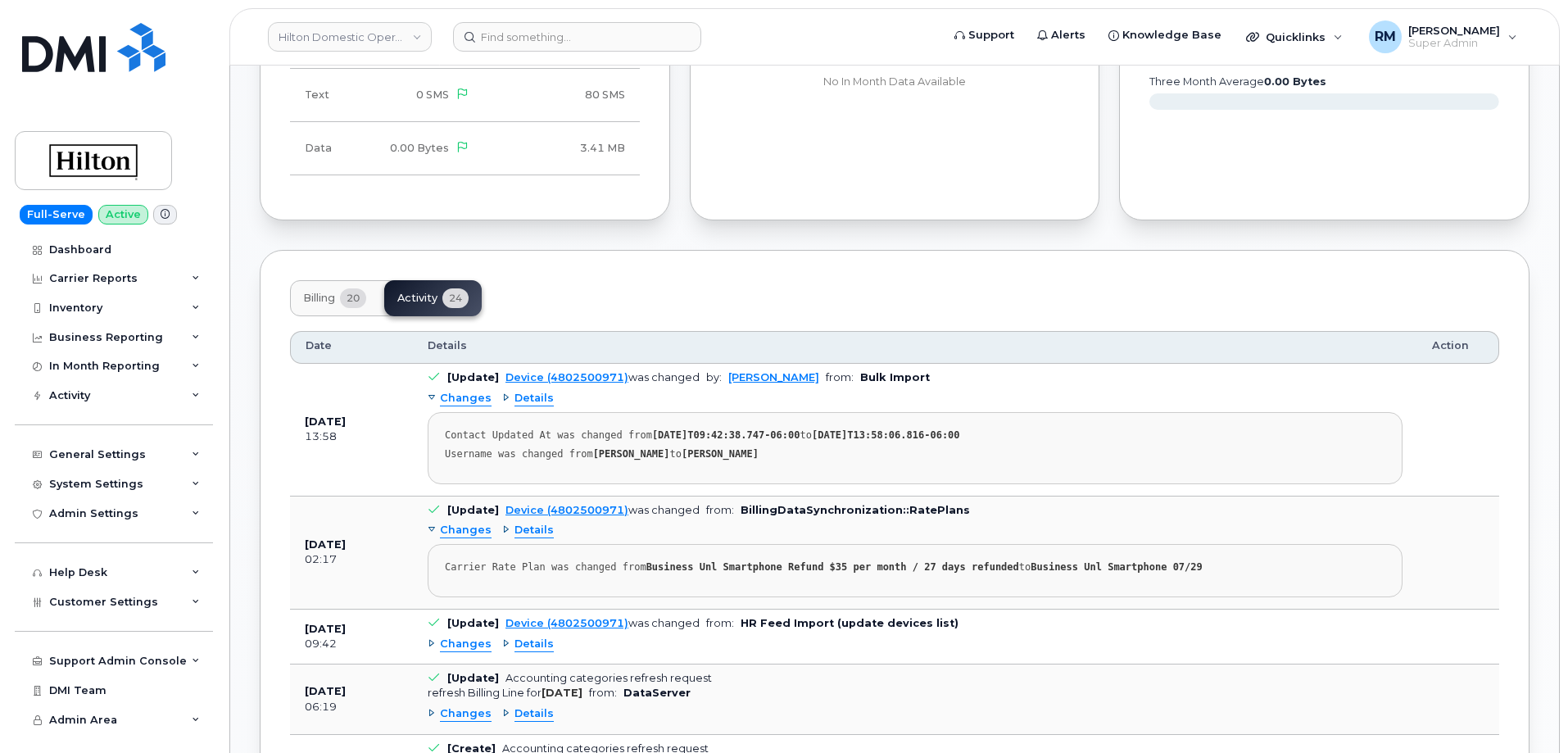
click at [531, 391] on span "Details" at bounding box center [533, 399] width 39 height 16
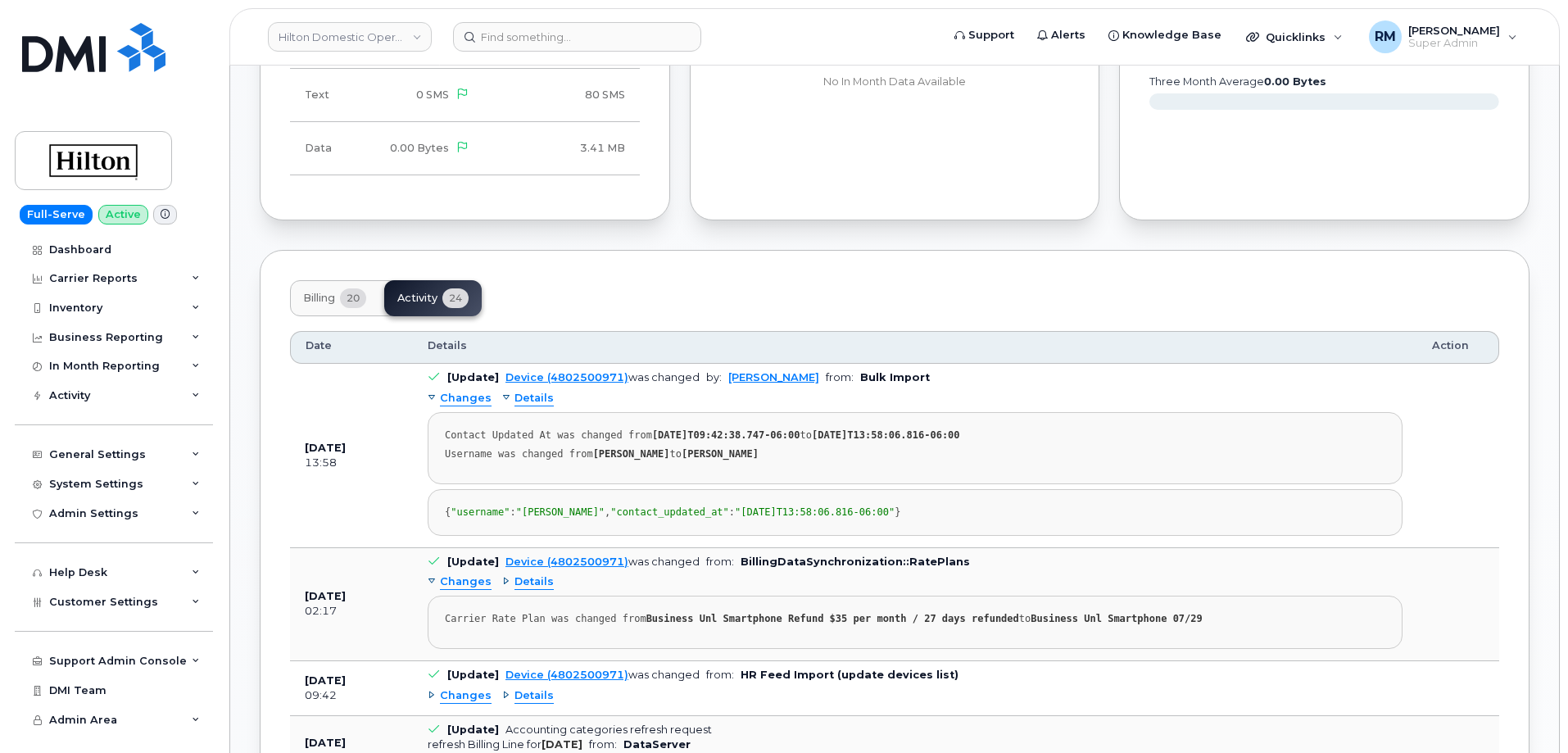
click at [531, 391] on span "Details" at bounding box center [533, 399] width 39 height 16
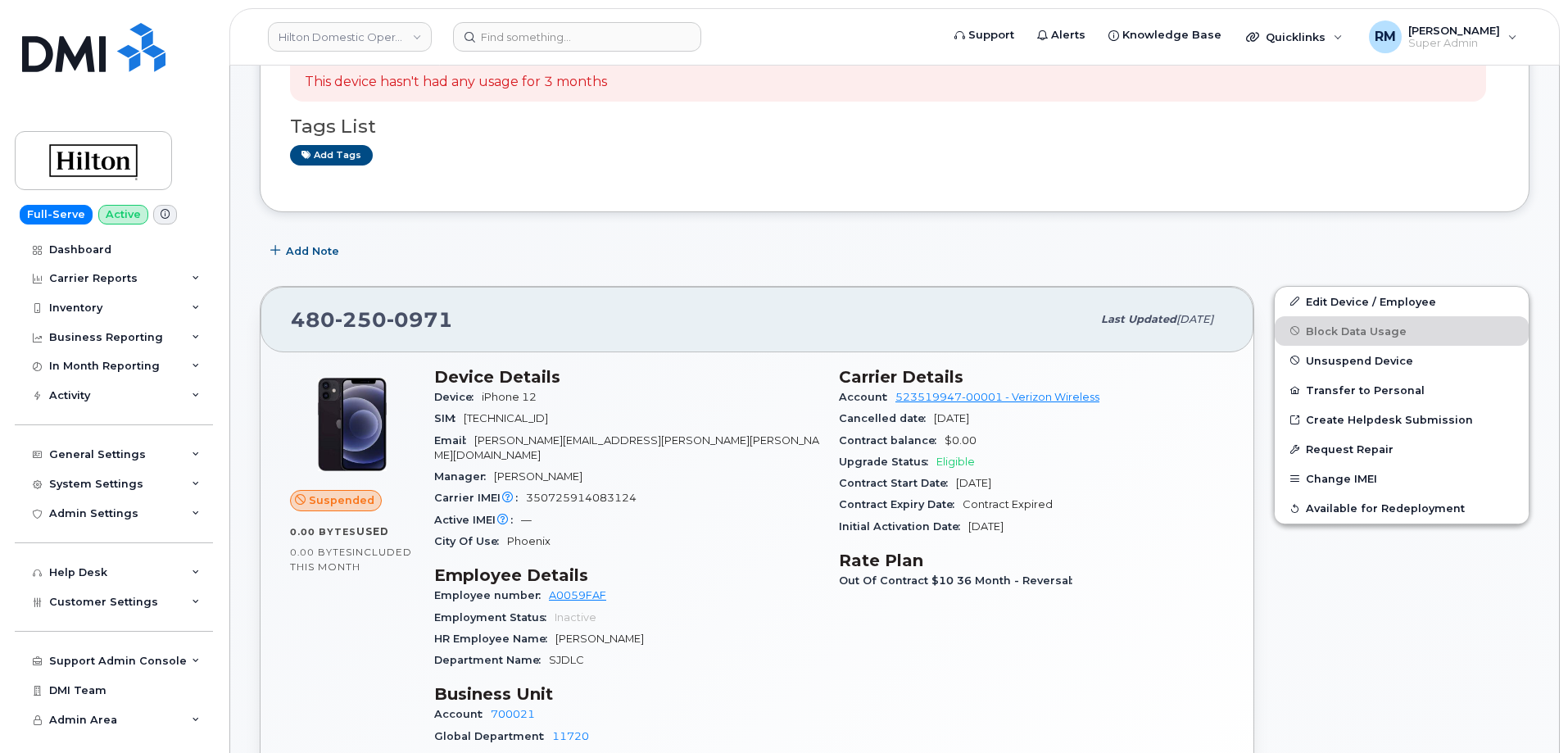
scroll to position [0, 0]
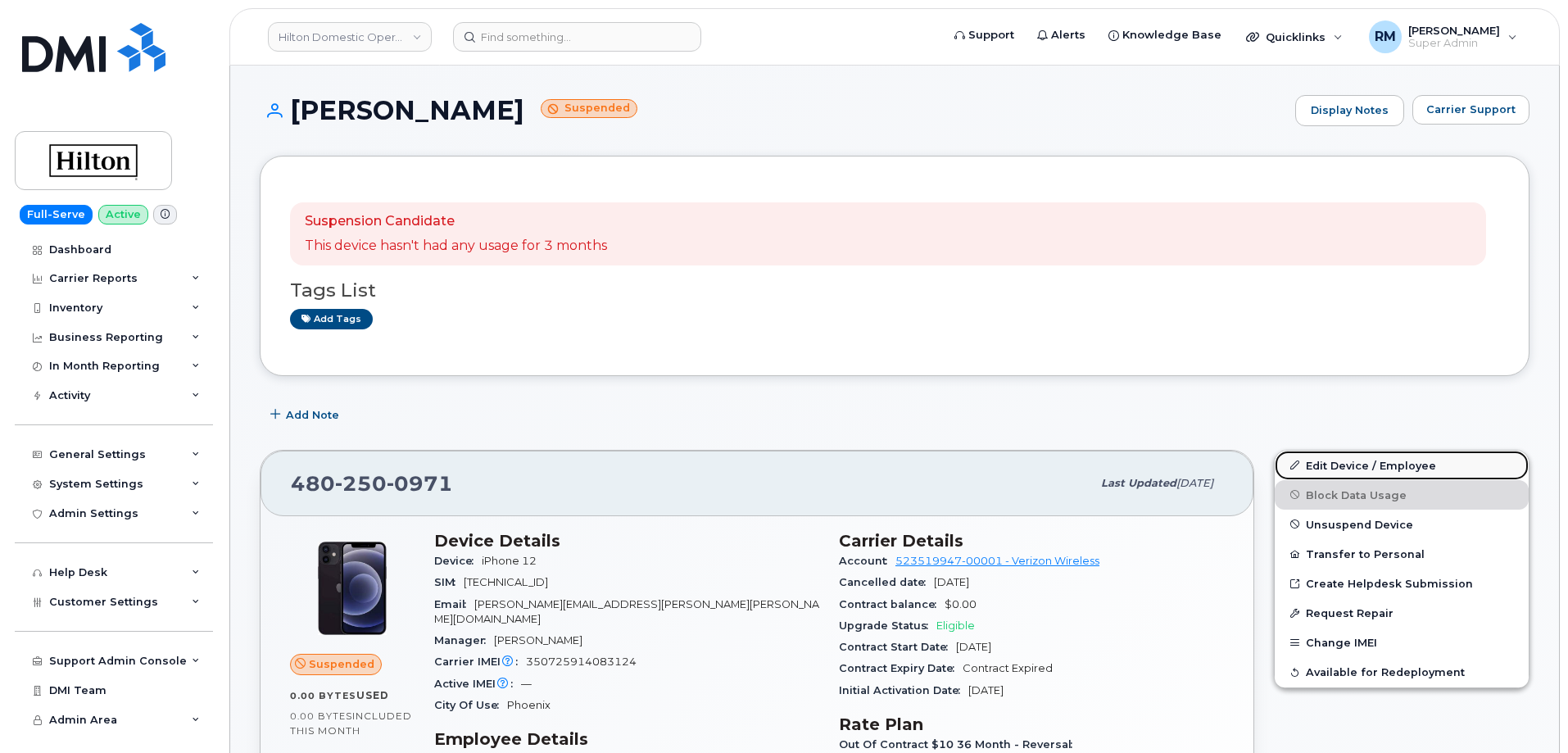
click at [1355, 473] on link "Edit Device / Employee" at bounding box center [1401, 466] width 254 height 30
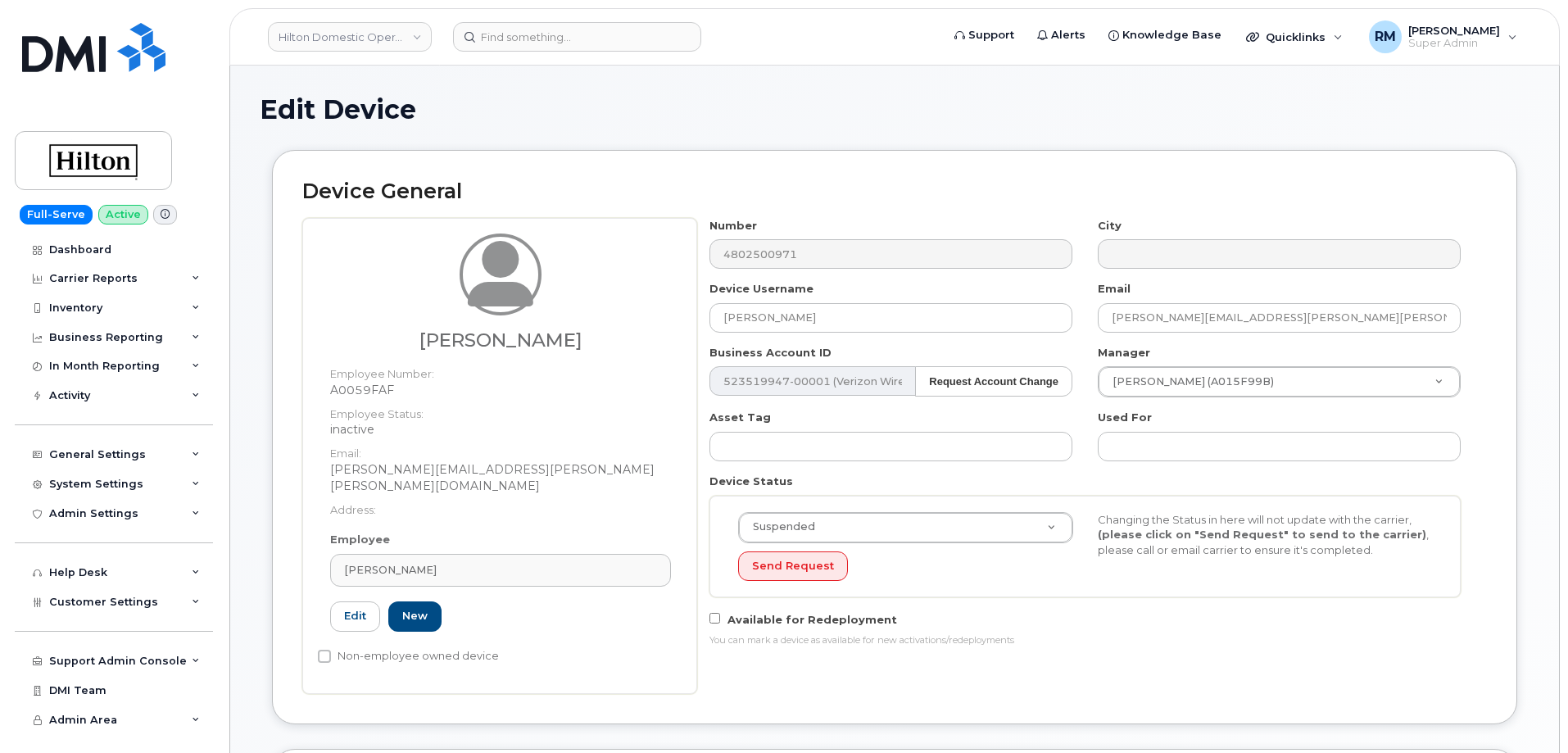
select select "34080331"
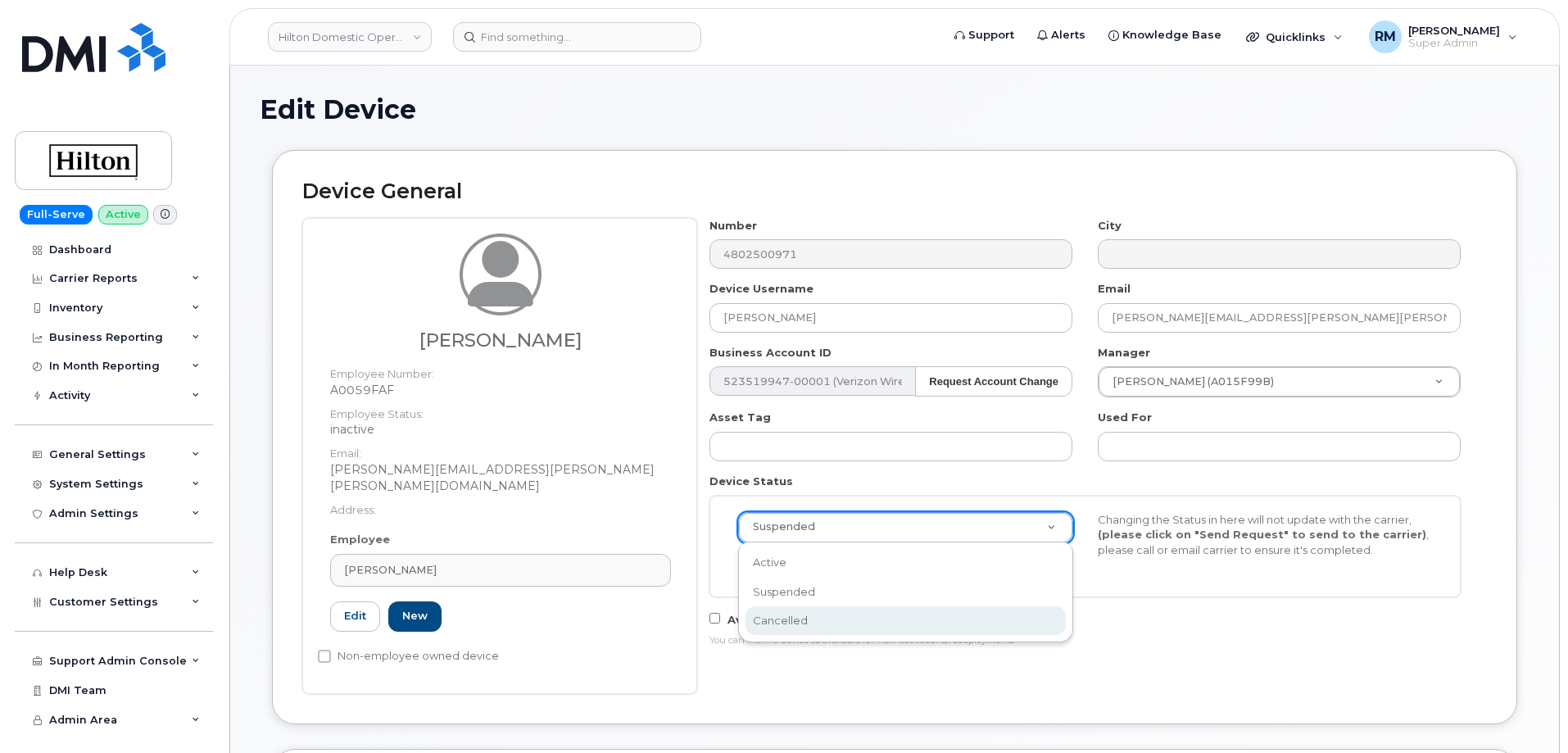
scroll to position [0, 5]
select select "cancelled"
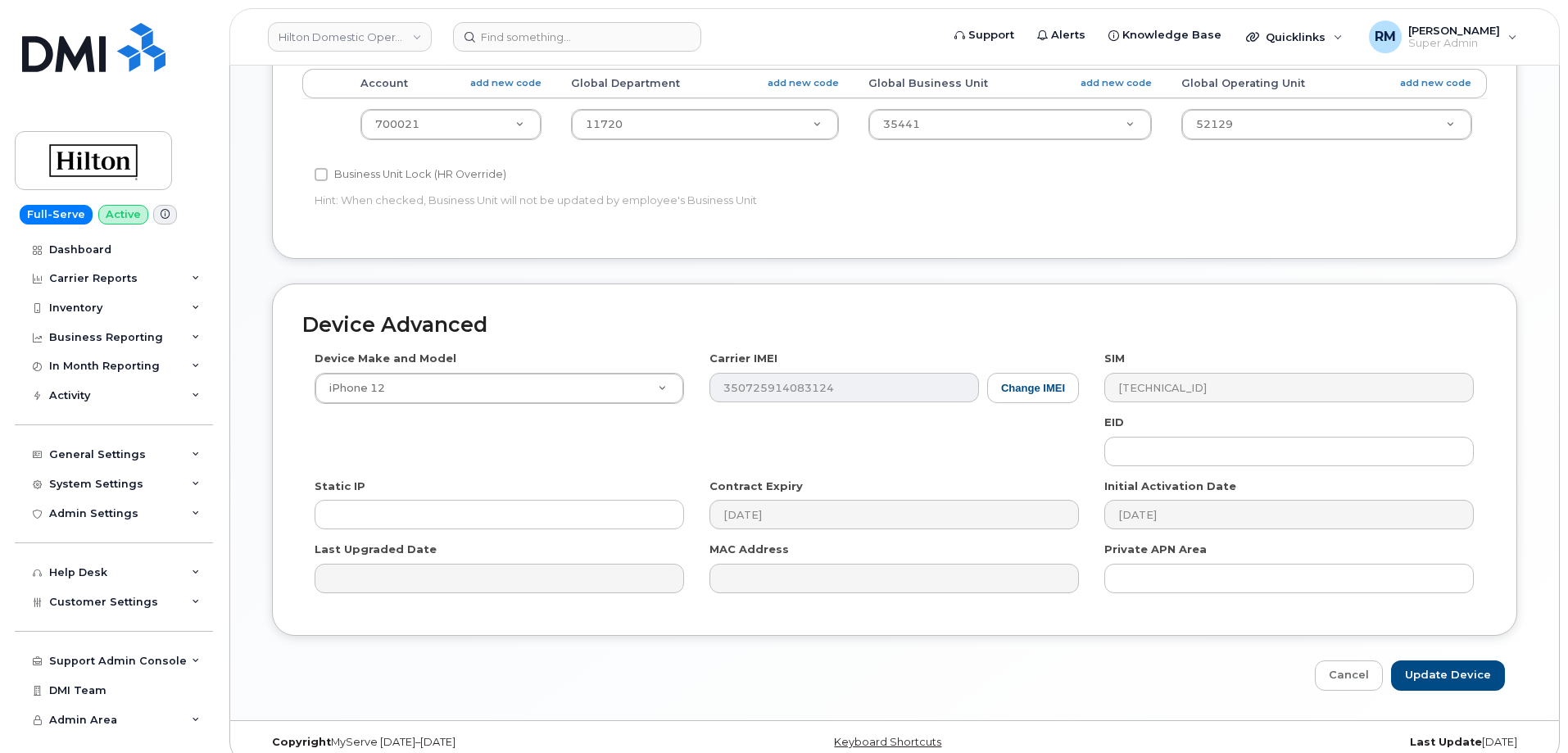
scroll to position [751, 0]
click at [1440, 657] on input "Update Device" at bounding box center [1447, 672] width 114 height 30
type input "Saving..."
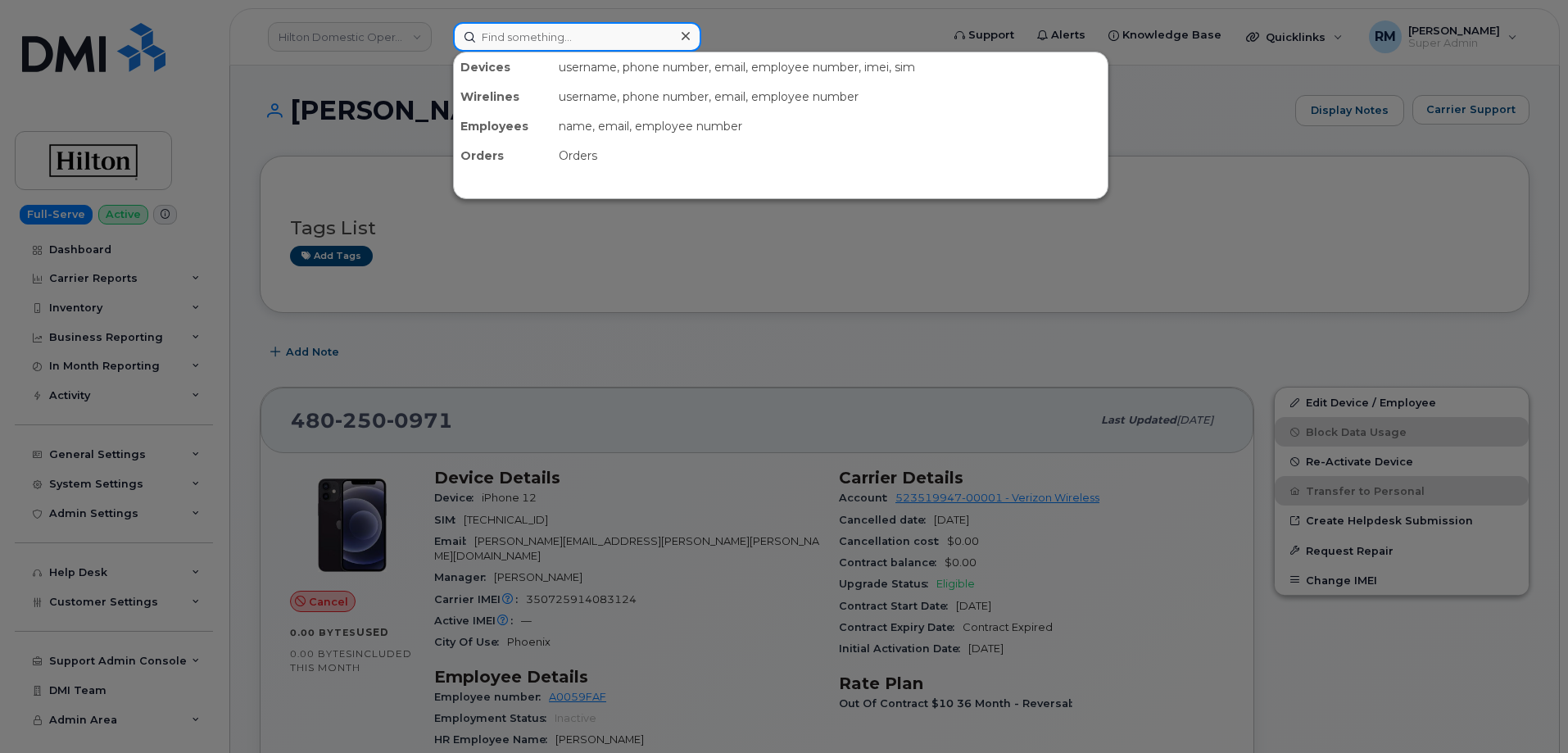
click at [517, 35] on input at bounding box center [576, 37] width 248 height 30
paste input "2399"
type input "2399"
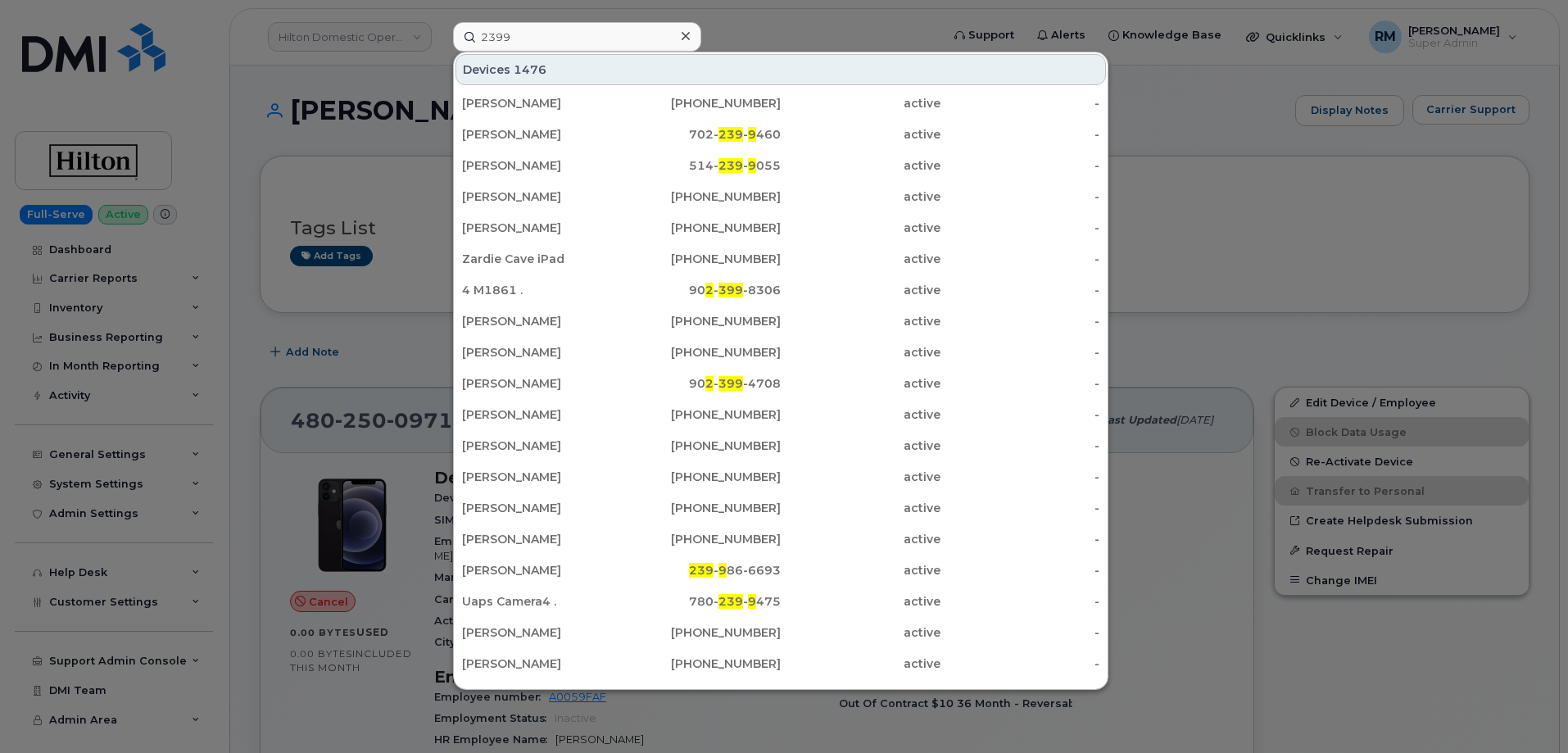
click at [1192, 104] on div at bounding box center [784, 376] width 1568 height 753
